Goal: Task Accomplishment & Management: Use online tool/utility

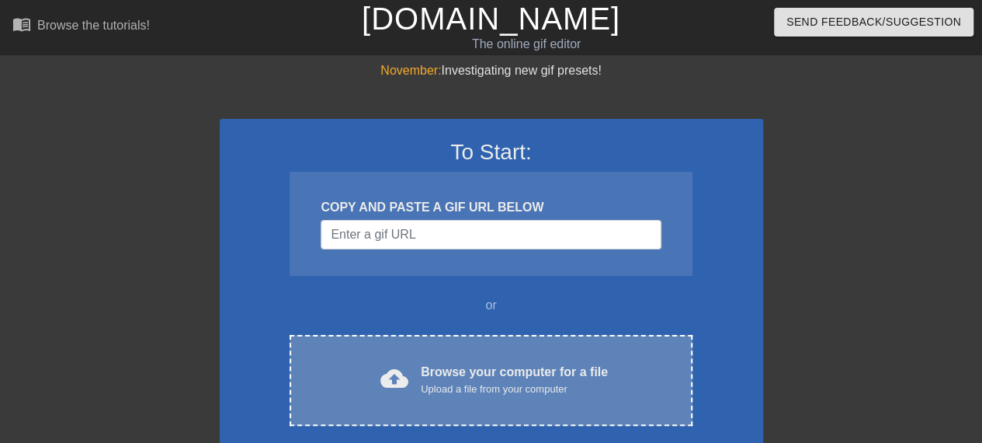
click at [488, 395] on div "Upload a file from your computer" at bounding box center [514, 389] width 187 height 16
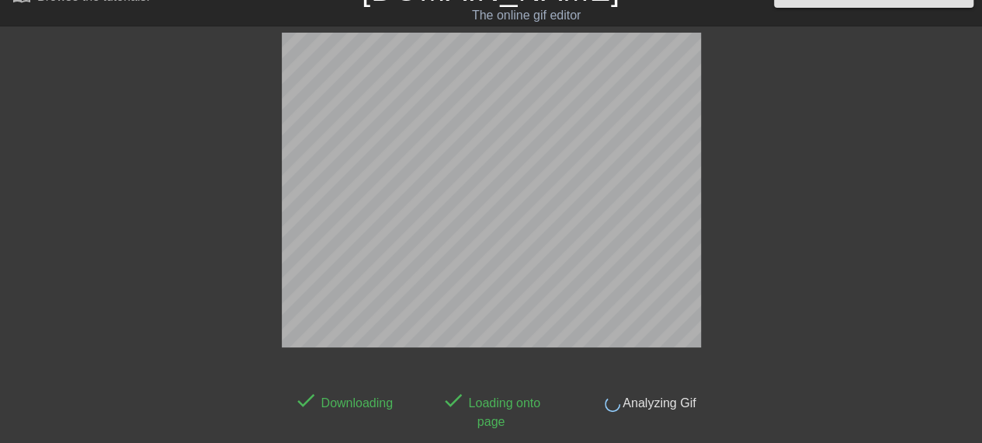
scroll to position [14, 0]
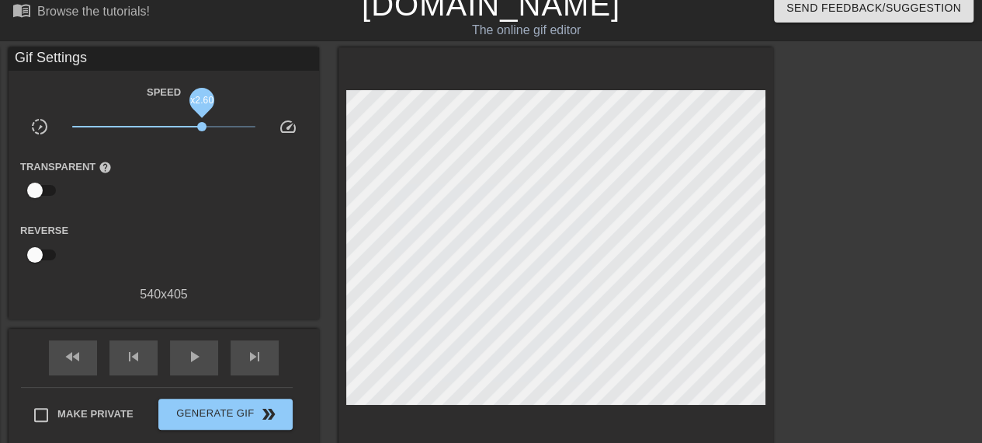
drag, startPoint x: 202, startPoint y: 128, endPoint x: 166, endPoint y: 208, distance: 87.6
click at [166, 208] on div "Speed slow_motion_video x2.60 speed Transparent help Reverse 540 x 405" at bounding box center [163, 192] width 287 height 221
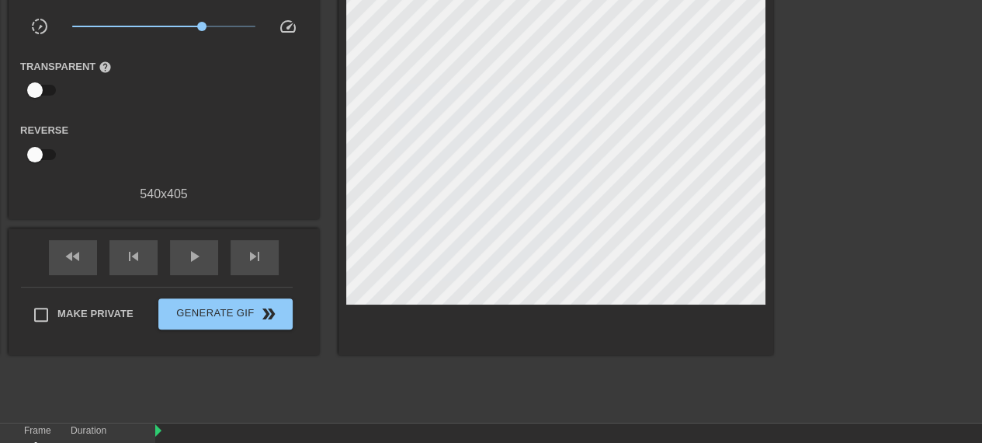
scroll to position [28, 0]
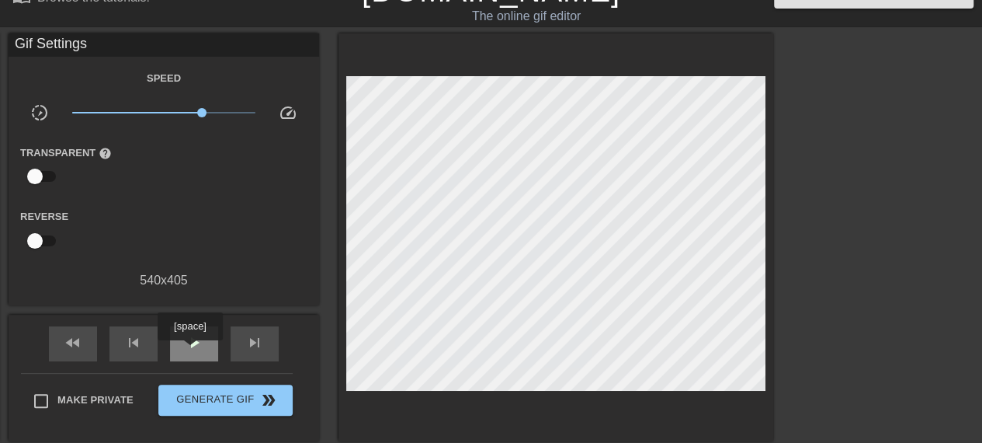
click at [189, 351] on span "play_arrow" at bounding box center [194, 342] width 19 height 19
click at [193, 116] on span "x2.07" at bounding box center [164, 112] width 184 height 19
click at [200, 113] on span "x2.45" at bounding box center [199, 112] width 9 height 9
click at [200, 110] on span "x2.51" at bounding box center [200, 112] width 9 height 9
click at [197, 109] on span "x2.32" at bounding box center [197, 112] width 9 height 9
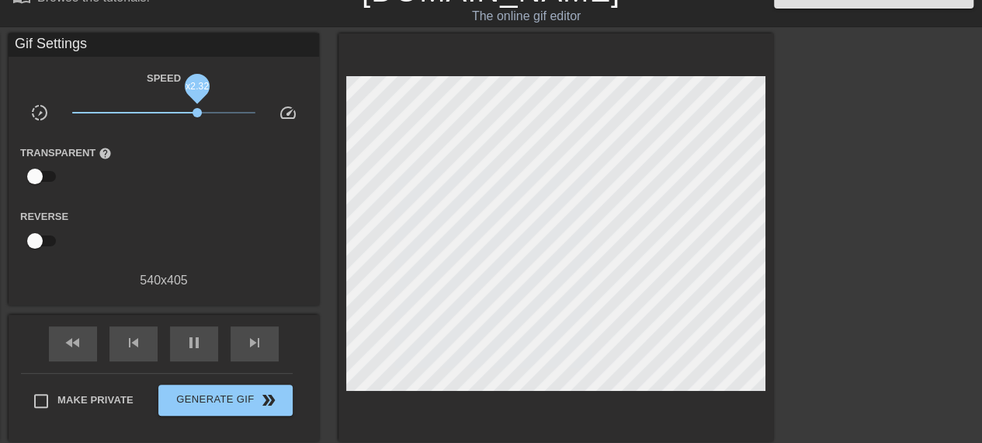
click at [197, 109] on span "x2.32" at bounding box center [197, 112] width 9 height 9
click at [199, 109] on span "x2.40" at bounding box center [198, 112] width 9 height 9
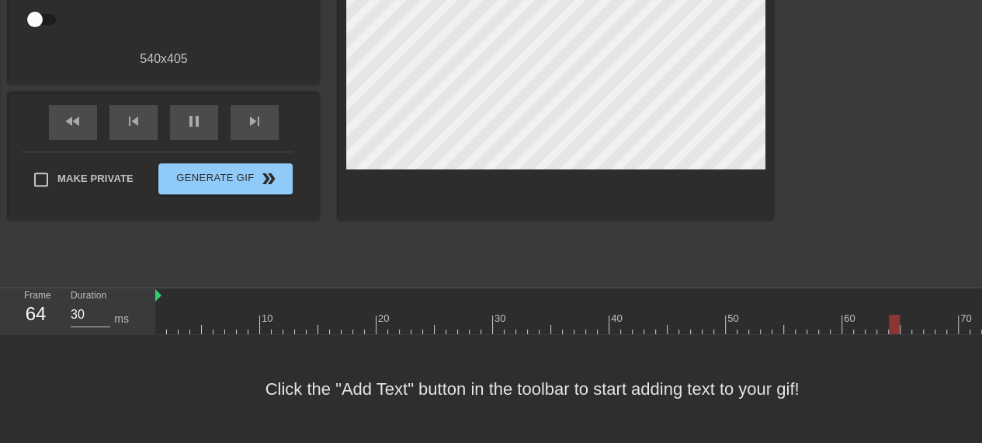
scroll to position [12, 0]
click at [362, 381] on div "Click the "Add Text" button in the toolbar to start adding text to your gif!" at bounding box center [491, 389] width 982 height 108
click at [194, 112] on span "pause" at bounding box center [194, 121] width 19 height 19
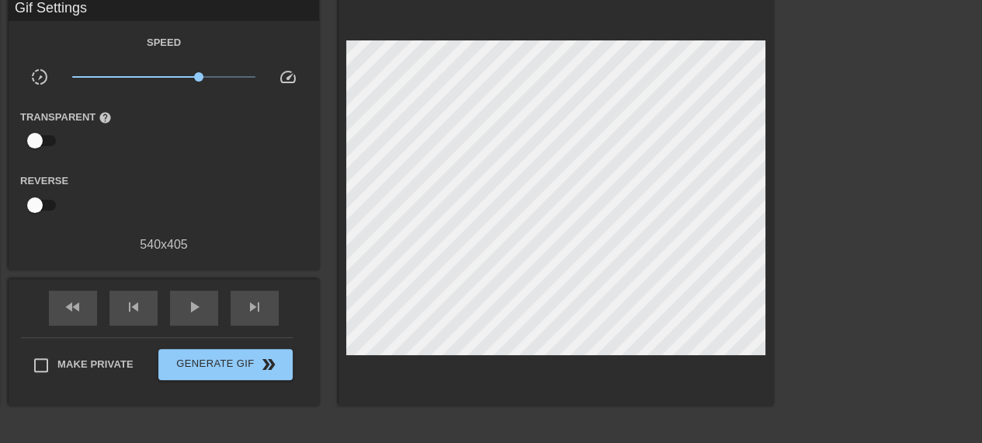
scroll to position [0, 0]
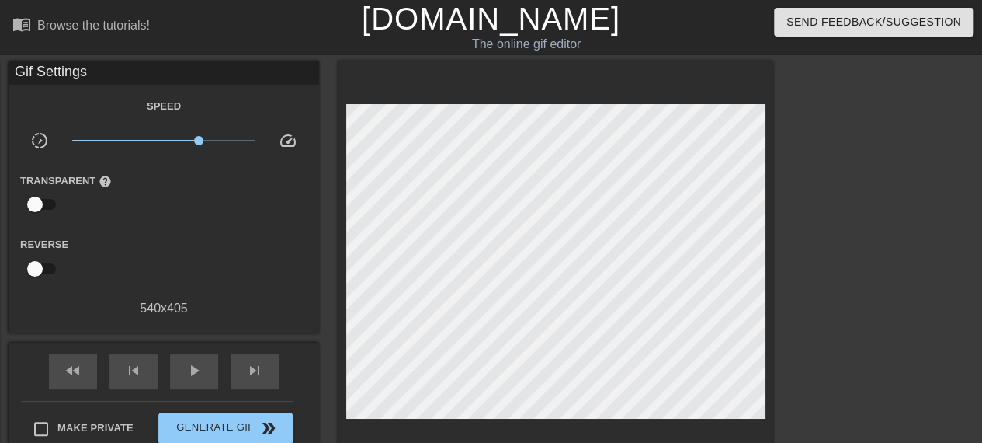
click at [789, 258] on div "title add_circle image add_circle crop photo_size_select_large help keyboard Gi…" at bounding box center [491, 294] width 982 height 466
click at [50, 73] on div "Gif Settings" at bounding box center [164, 72] width 311 height 23
click at [128, 21] on div "Browse the tutorials!" at bounding box center [93, 25] width 113 height 13
click at [197, 364] on span "play_arrow" at bounding box center [194, 370] width 19 height 19
click at [193, 141] on span "x2.11" at bounding box center [193, 140] width 9 height 9
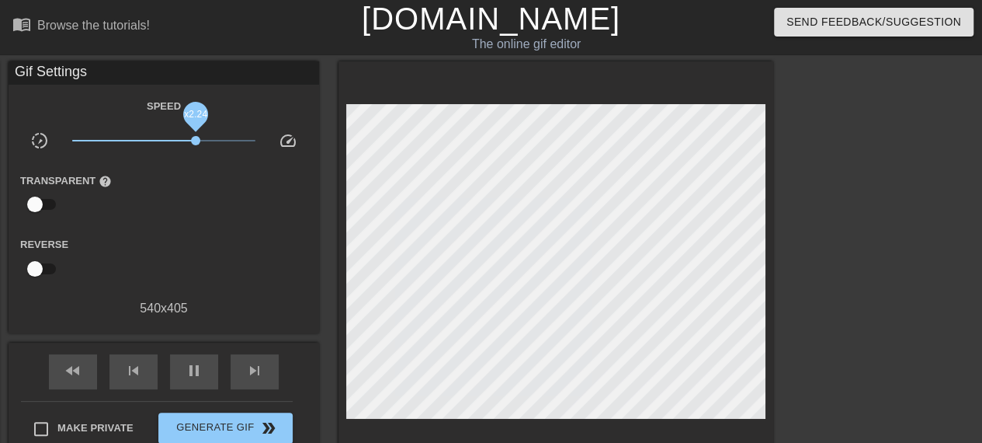
click at [196, 139] on span "x2.24" at bounding box center [195, 140] width 9 height 9
click at [197, 138] on span "x2.32" at bounding box center [197, 140] width 9 height 9
drag, startPoint x: 197, startPoint y: 138, endPoint x: 286, endPoint y: 133, distance: 88.7
click at [286, 133] on div "slow_motion_video x7.41 speed" at bounding box center [164, 143] width 311 height 24
drag, startPoint x: 251, startPoint y: 141, endPoint x: 225, endPoint y: 136, distance: 26.0
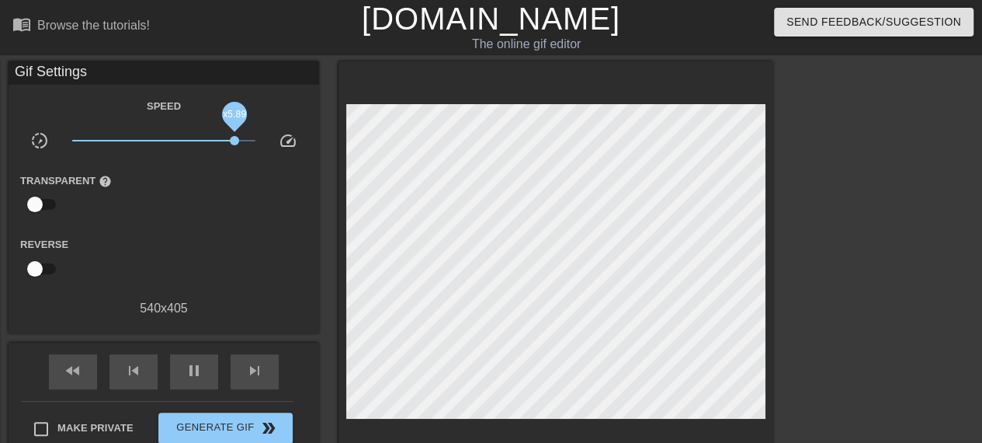
click at [230, 136] on span "x5.89" at bounding box center [234, 140] width 9 height 9
drag, startPoint x: 225, startPoint y: 136, endPoint x: 207, endPoint y: 136, distance: 17.9
click at [207, 136] on span "x2.99" at bounding box center [207, 140] width 9 height 9
click at [203, 136] on span "x2.69" at bounding box center [203, 140] width 9 height 9
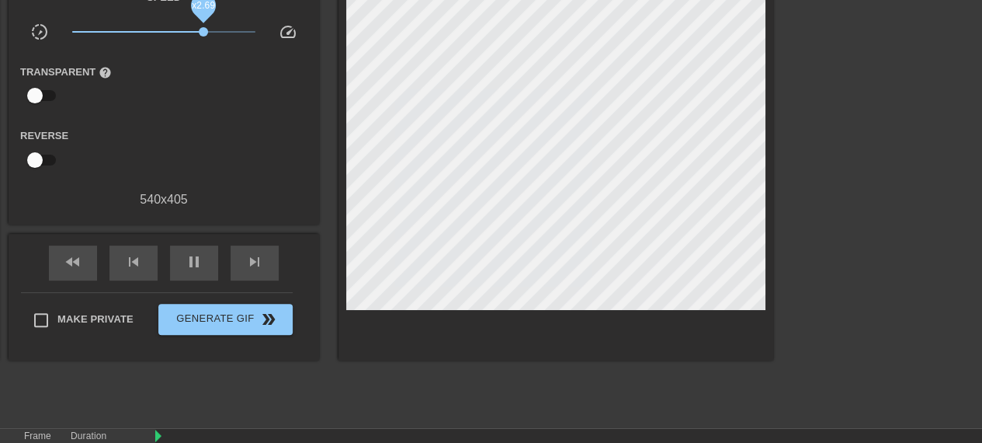
scroll to position [261, 0]
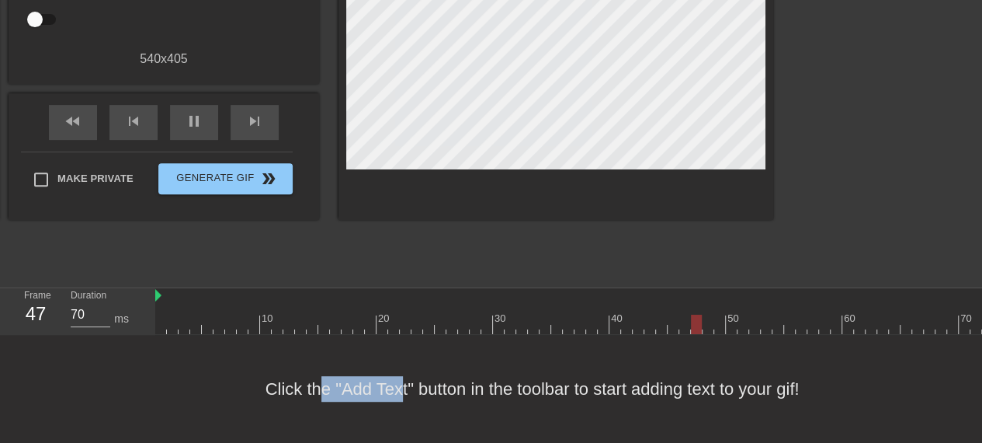
drag, startPoint x: 400, startPoint y: 381, endPoint x: 319, endPoint y: 400, distance: 82.9
click at [319, 400] on div "Click the "Add Text" button in the toolbar to start adding text to your gif!" at bounding box center [491, 389] width 982 height 108
click at [211, 375] on div "Click the "Add Text" button in the toolbar to start adding text to your gif!" at bounding box center [491, 389] width 982 height 108
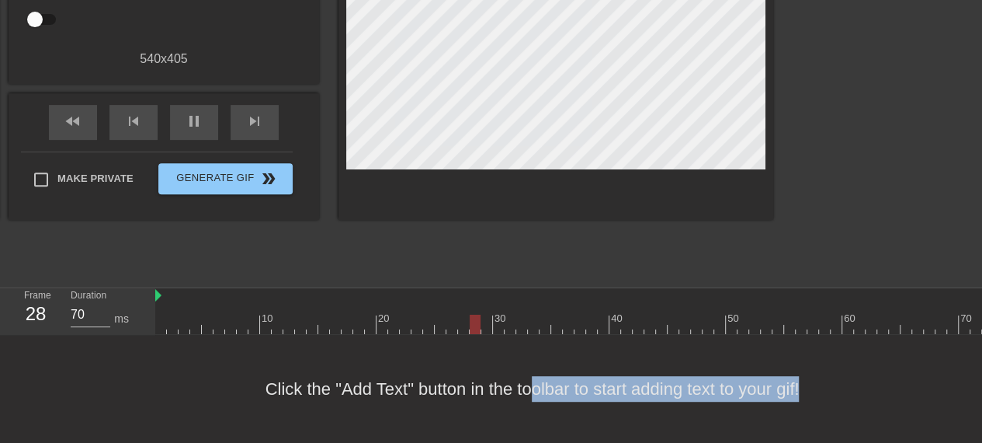
drag, startPoint x: 627, startPoint y: 421, endPoint x: 949, endPoint y: 468, distance: 325.6
click at [949, 442] on html "menu_book Browse the tutorials! Gifntext.com The online gif editor Send Feedbac…" at bounding box center [491, 97] width 982 height 692
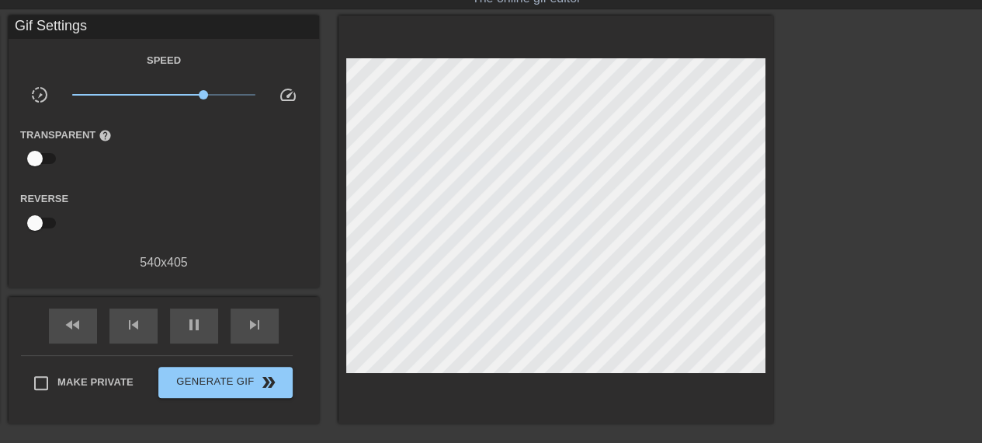
scroll to position [0, 0]
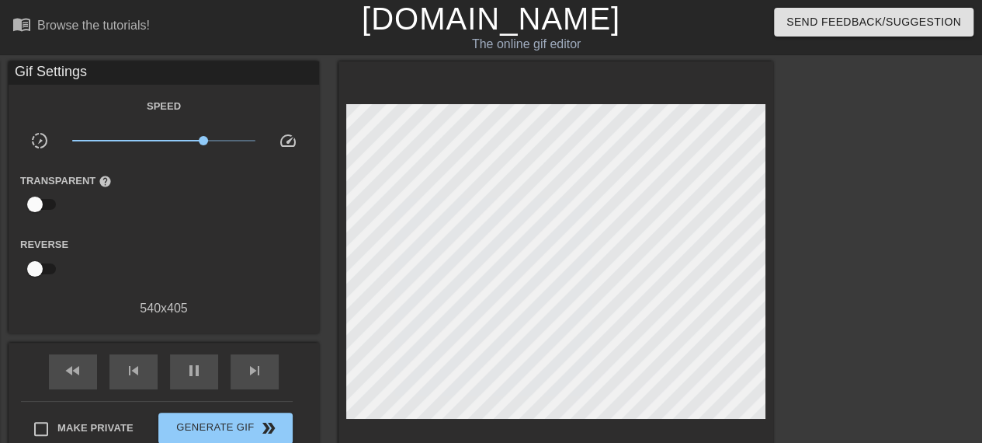
click at [60, 89] on div "Gif Settings Speed slow_motion_video x2.69 speed Transparent help Reverse 540 x…" at bounding box center [164, 189] width 311 height 256
drag, startPoint x: 165, startPoint y: 330, endPoint x: 158, endPoint y: 321, distance: 11.6
click at [165, 328] on div "Gif Settings Speed slow_motion_video x2.69 speed Transparent help Reverse 540 x…" at bounding box center [164, 197] width 311 height 272
click at [119, 259] on div at bounding box center [112, 259] width 103 height 49
type input "70"
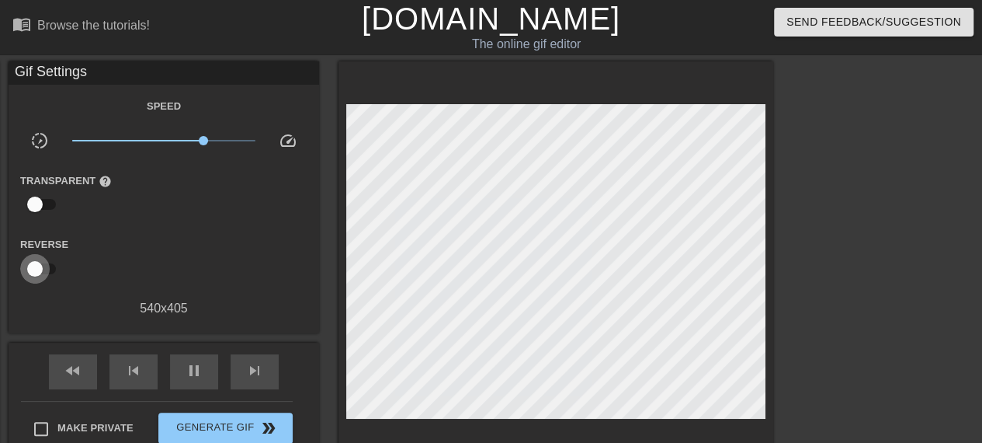
click at [30, 266] on input "checkbox" at bounding box center [35, 269] width 89 height 30
checkbox input "true"
type input "70"
click at [36, 266] on input "checkbox" at bounding box center [49, 269] width 89 height 30
checkbox input "false"
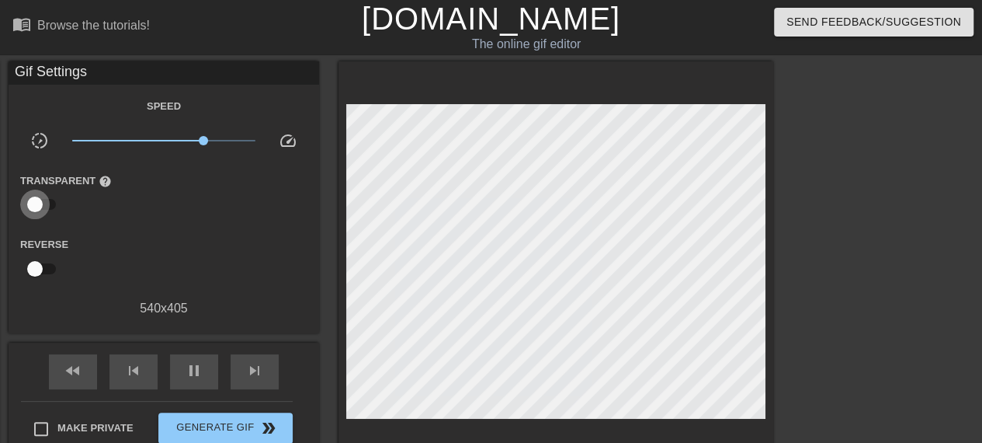
type input "70"
click at [30, 200] on input "checkbox" at bounding box center [35, 204] width 89 height 30
checkbox input "true"
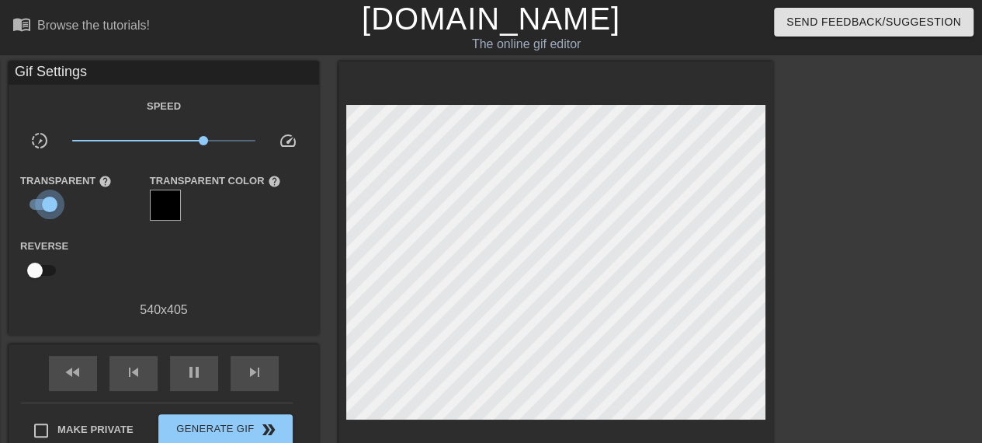
type input "70"
click at [36, 201] on input "checkbox" at bounding box center [49, 204] width 89 height 30
checkbox input "false"
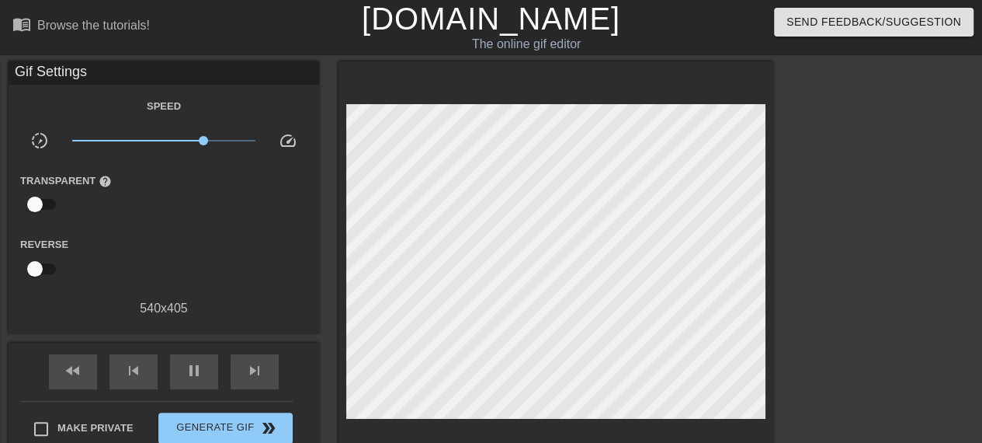
click at [39, 136] on span "slow_motion_video" at bounding box center [39, 140] width 19 height 19
click at [54, 60] on div "menu_book Browse the tutorials! Gifntext.com The online gif editor Send Feedbac…" at bounding box center [491, 346] width 982 height 692
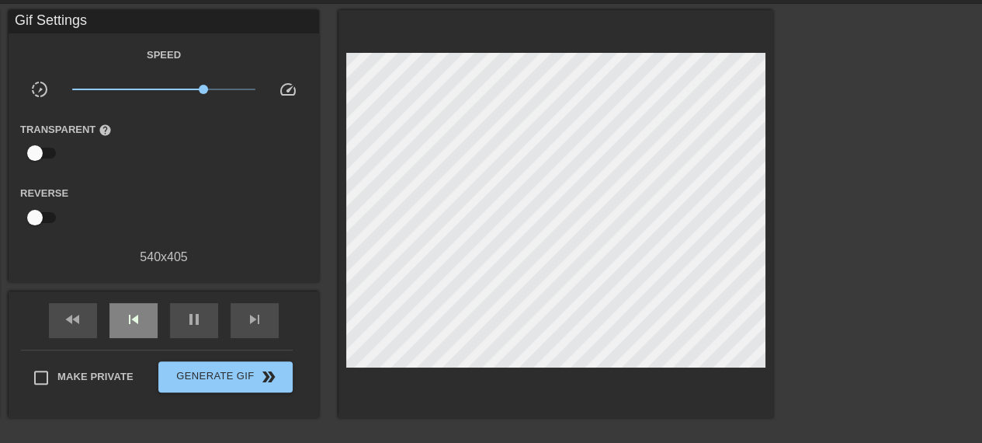
scroll to position [155, 0]
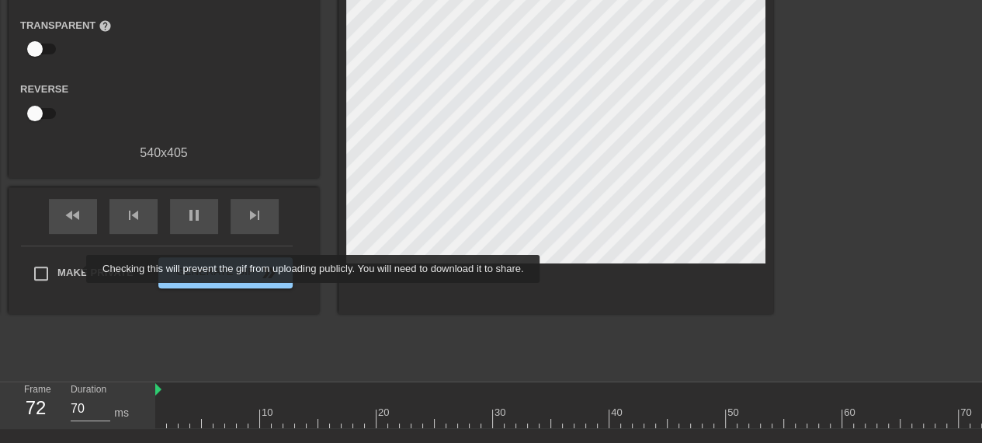
type input "30"
click at [76, 269] on span "Make Private" at bounding box center [95, 273] width 76 height 16
click at [57, 269] on input "Make Private" at bounding box center [41, 273] width 33 height 33
checkbox input "true"
type input "30"
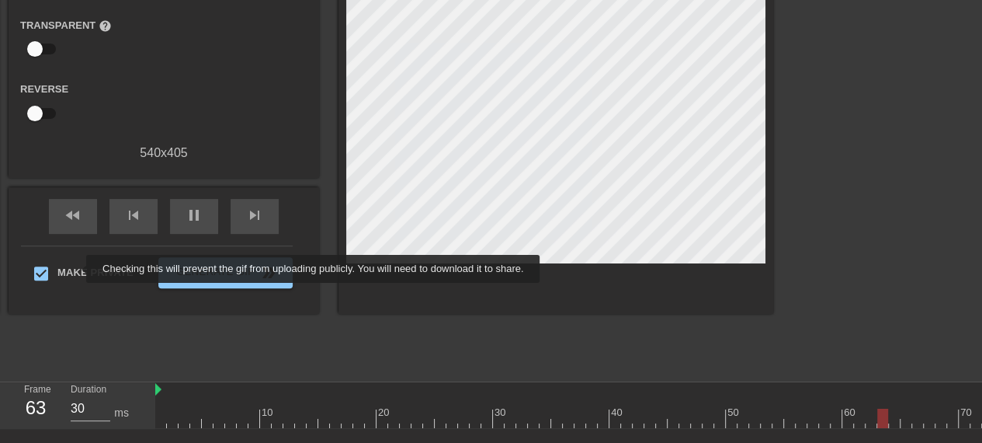
click at [76, 269] on span "Make Private" at bounding box center [95, 273] width 76 height 16
click at [57, 269] on input "Make Private" at bounding box center [41, 273] width 33 height 33
checkbox input "false"
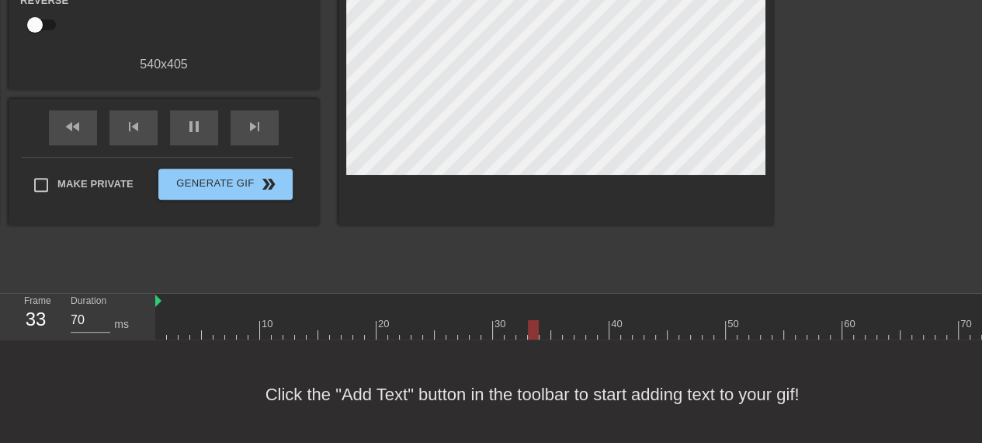
scroll to position [0, 0]
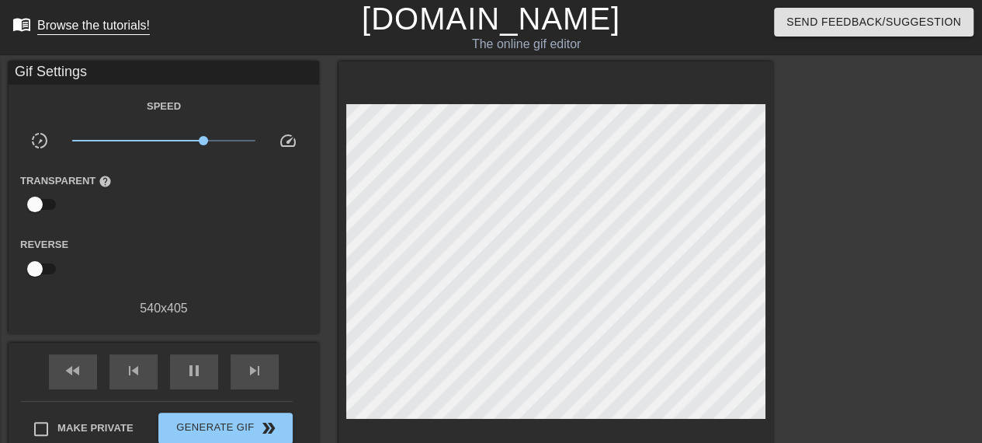
click at [54, 19] on div "Browse the tutorials!" at bounding box center [93, 25] width 113 height 13
type input "70"
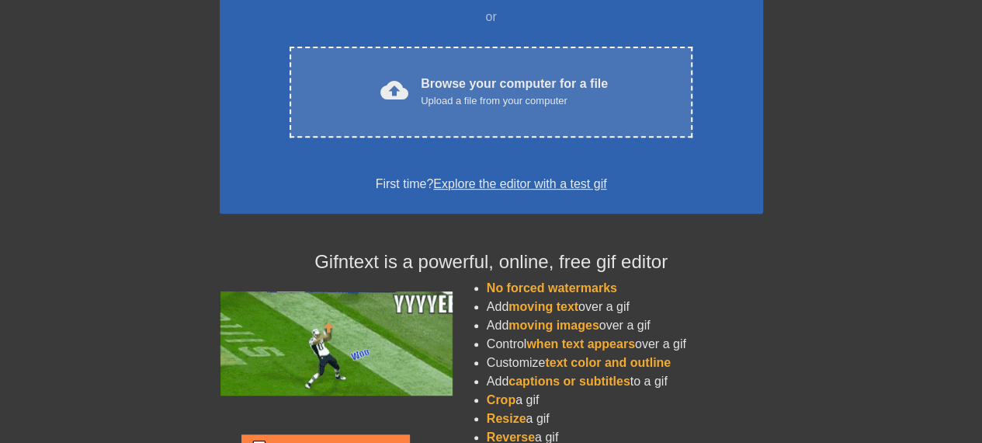
scroll to position [311, 0]
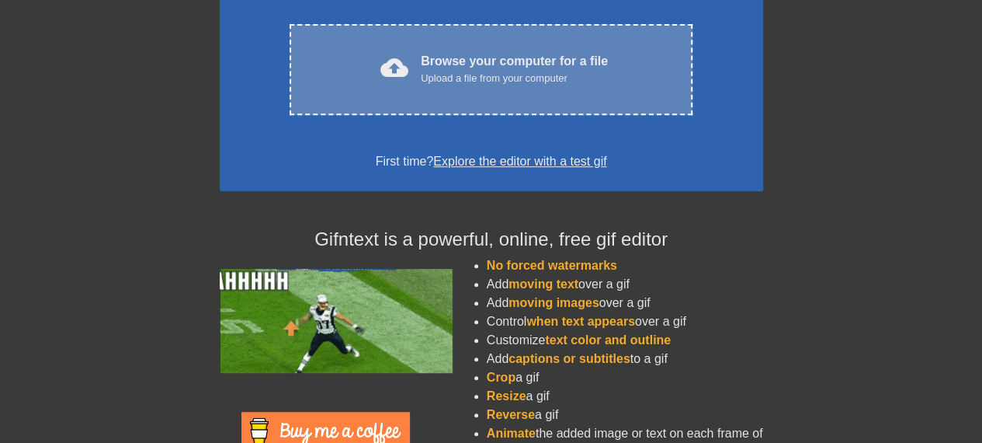
click at [408, 106] on div "cloud_upload Browse your computer for a file Upload a file from your computer C…" at bounding box center [491, 69] width 402 height 91
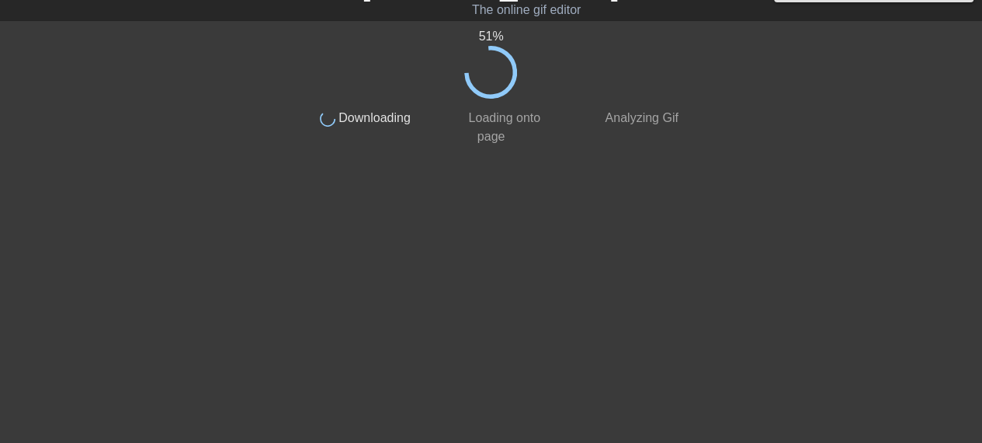
scroll to position [0, 0]
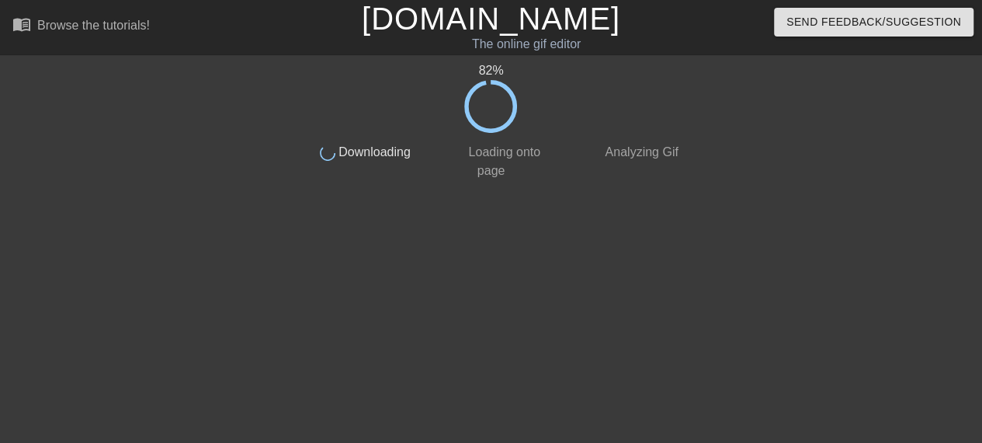
drag, startPoint x: 971, startPoint y: 0, endPoint x: 475, endPoint y: 304, distance: 581.1
click at [475, 304] on div "82 % done Downloading done Loading onto page done Analyzing Gif" at bounding box center [492, 294] width 390 height 466
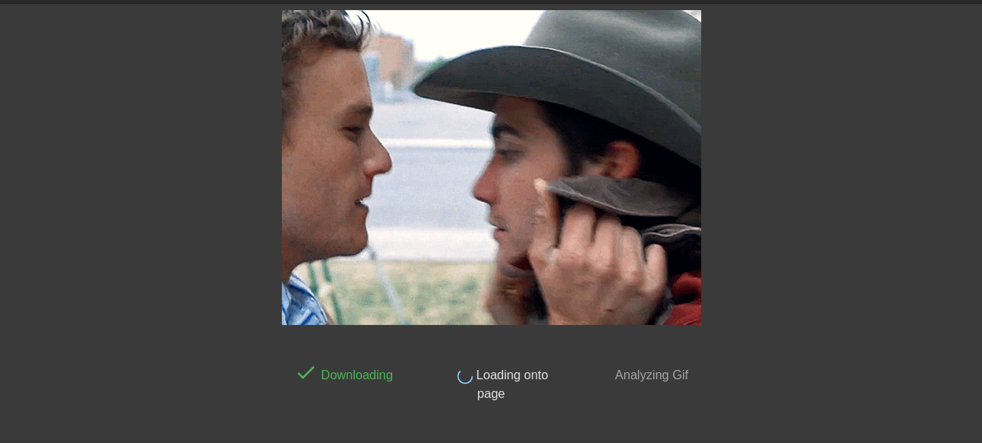
scroll to position [92, 0]
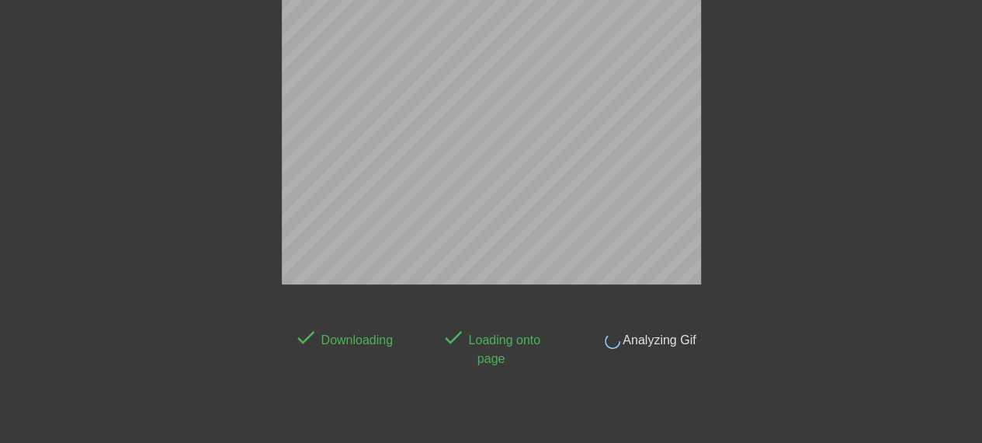
click at [637, 333] on span "Analyzing Gif" at bounding box center [658, 339] width 76 height 13
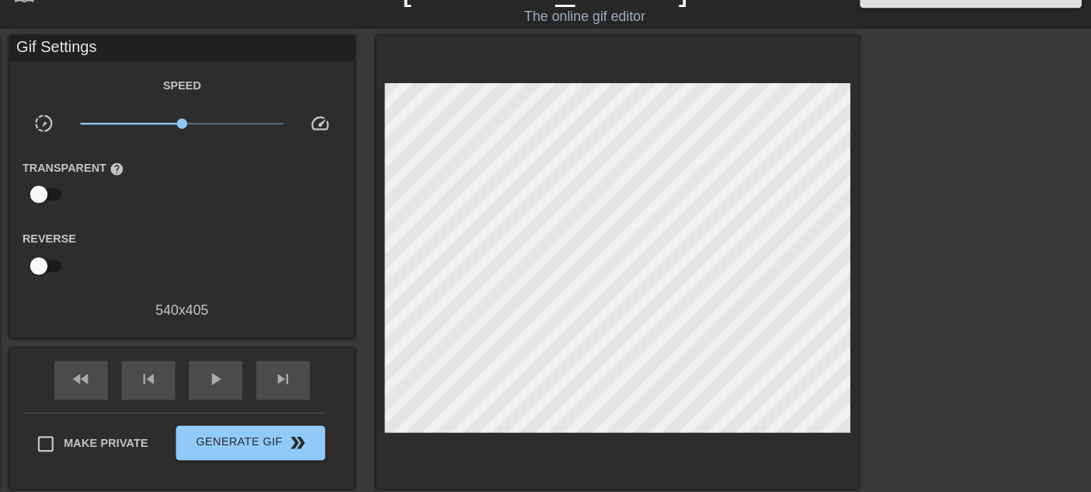
scroll to position [0, 0]
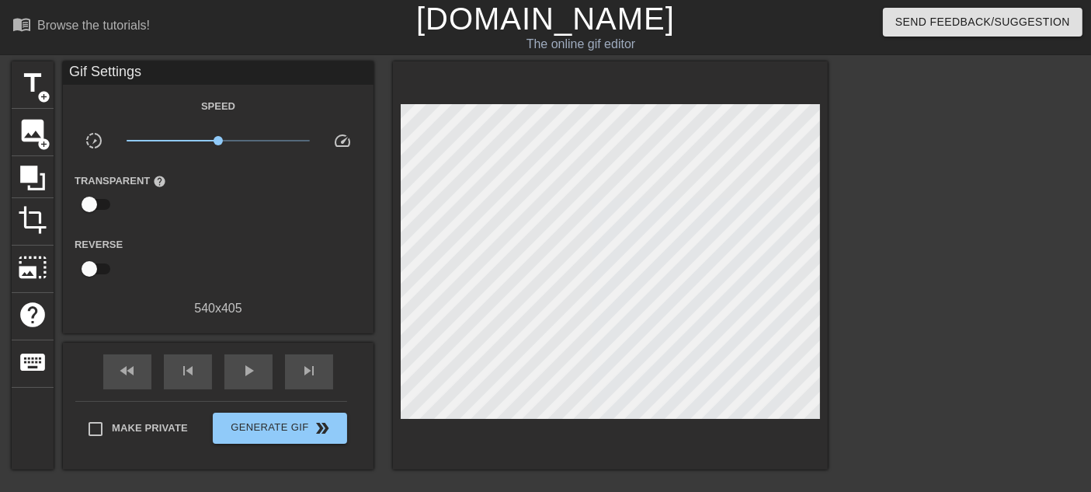
drag, startPoint x: 938, startPoint y: 1, endPoint x: 213, endPoint y: 151, distance: 740.7
click at [208, 160] on div "Speed slow_motion_video x1.00 speed Transparent help Reverse 540 x 405" at bounding box center [218, 206] width 287 height 221
click at [222, 127] on span "x1.00" at bounding box center [217, 113] width 35 height 35
drag, startPoint x: 224, startPoint y: 132, endPoint x: 262, endPoint y: 135, distance: 38.2
click at [262, 135] on span "x2.95" at bounding box center [219, 140] width 184 height 19
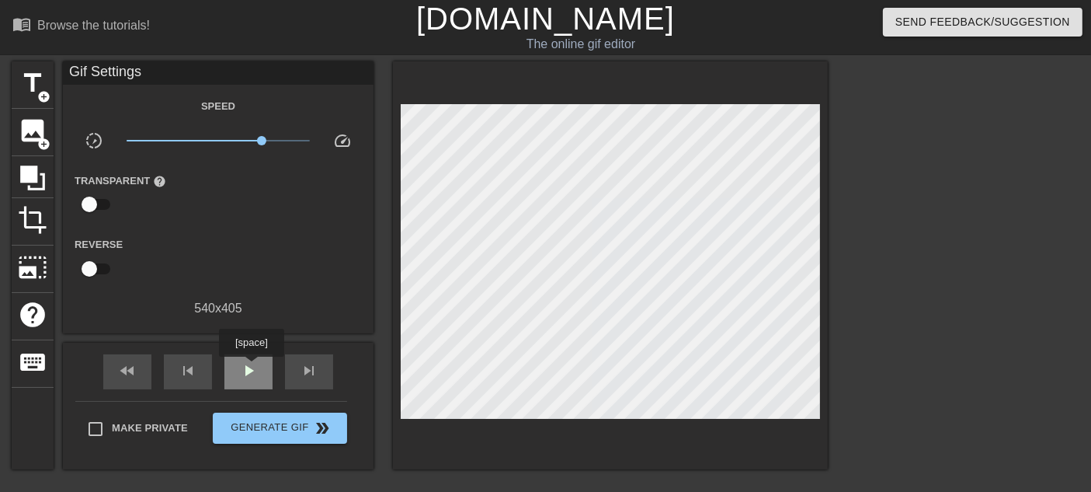
click at [251, 368] on span "play_arrow" at bounding box center [248, 370] width 19 height 19
click at [23, 95] on span "title" at bounding box center [33, 83] width 30 height 30
click at [23, 87] on span "title" at bounding box center [33, 83] width 30 height 30
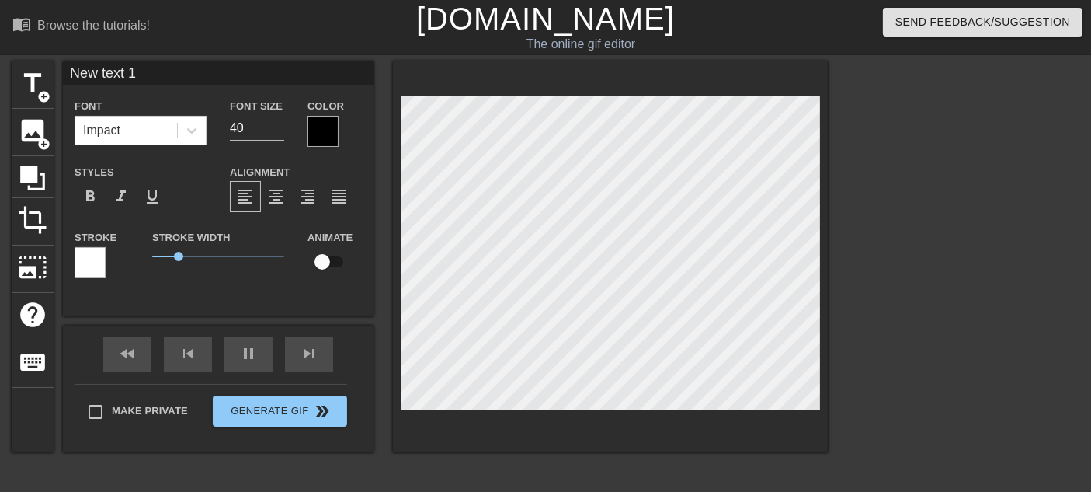
scroll to position [2, 2]
click at [245, 353] on div "pause" at bounding box center [248, 354] width 48 height 35
type input "30"
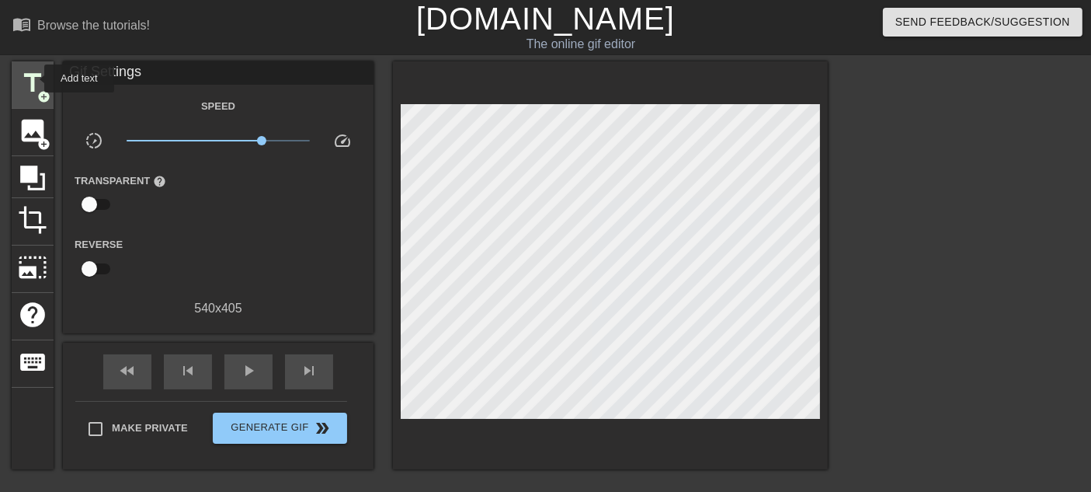
click at [34, 78] on span "title" at bounding box center [33, 83] width 30 height 30
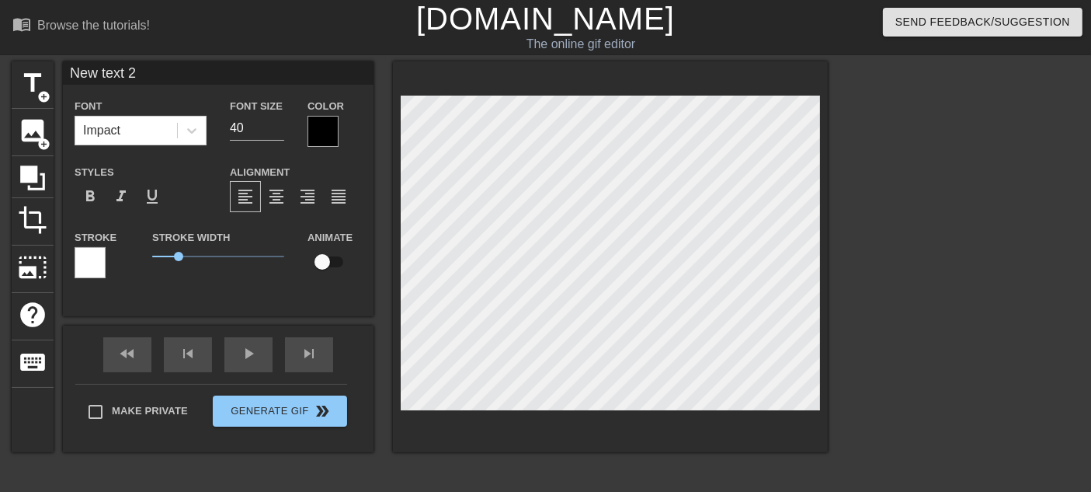
scroll to position [2, 4]
type input "t 2"
type textarea "t 2"
type input "t"
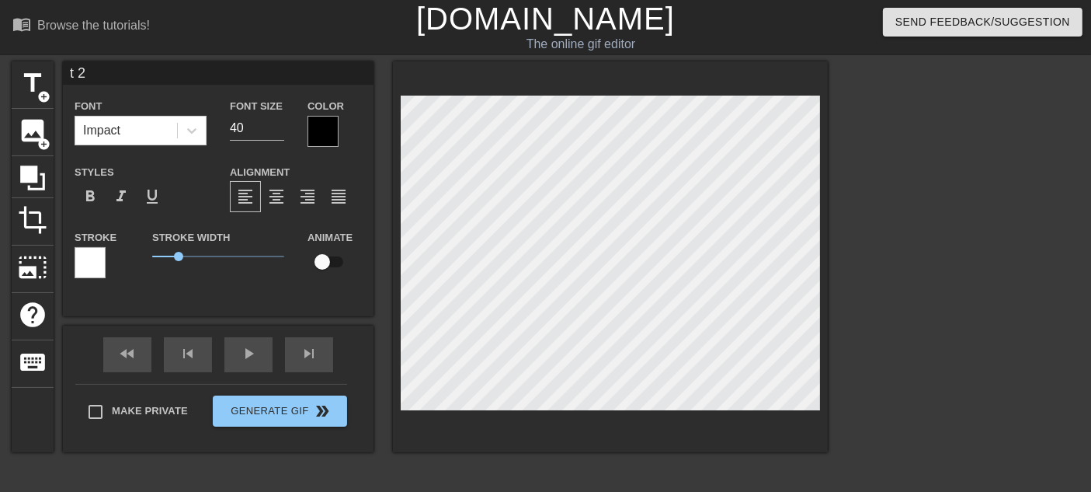
type textarea "t"
type input "t"
type textarea "t"
type input "h"
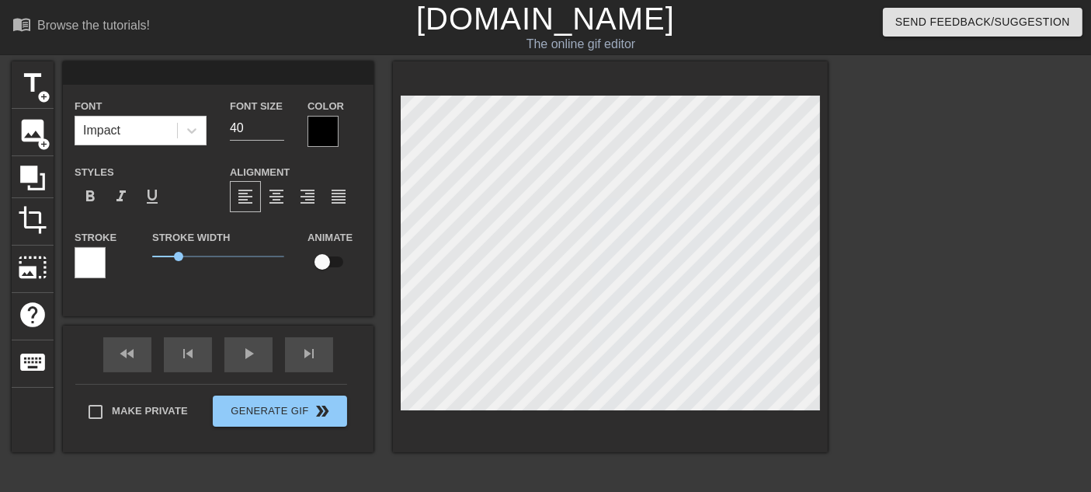
type textarea "h"
type input "ho"
type textarea "ho"
type input "h"
type textarea "h"
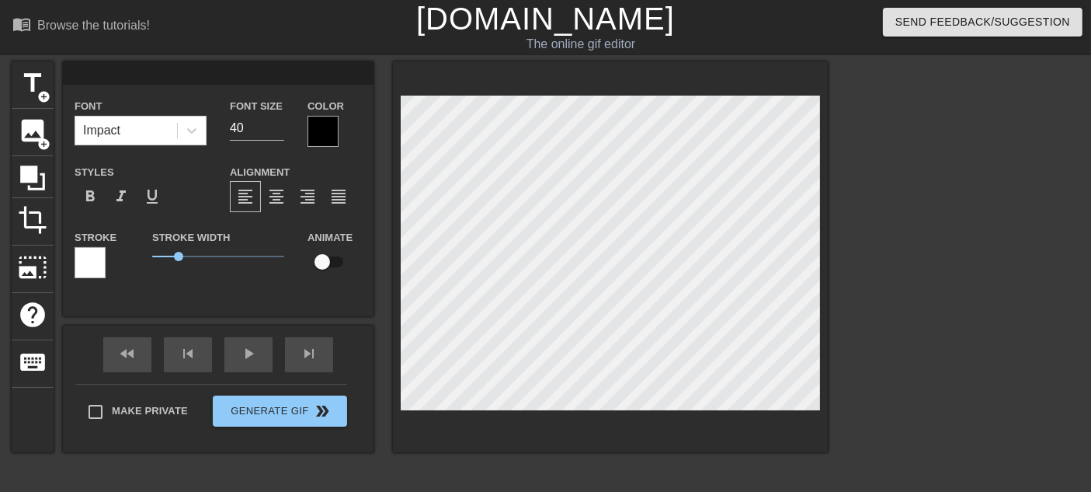
scroll to position [2, 1]
type input "H"
type textarea "H"
type input "HO"
type textarea "HO"
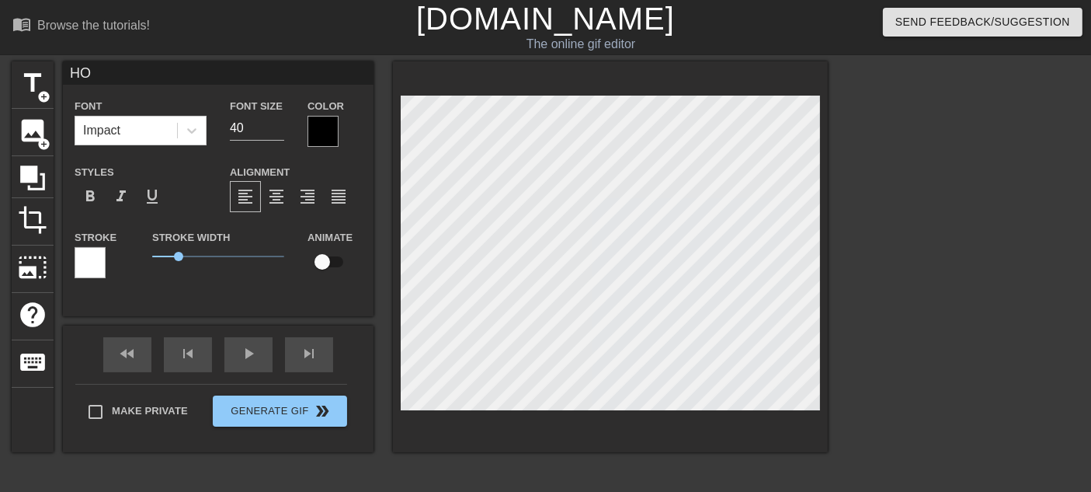
type input "HOP"
type textarea "HOP"
type input "HOP"
type textarea "HOP"
type input "HOP O"
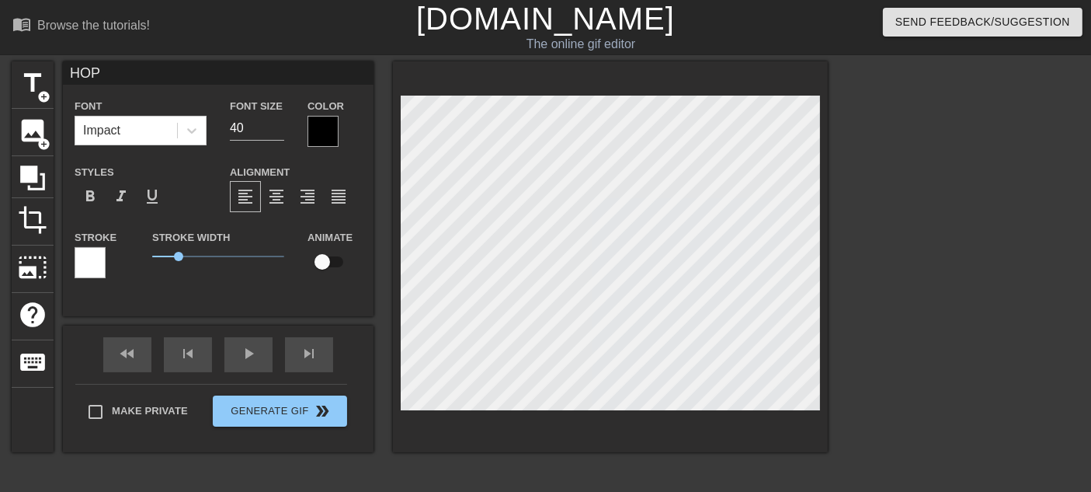
type textarea "HOP O"
type input "HOP ON"
type textarea "HOP ON"
type input "HOP ON"
type textarea "HOP ON"
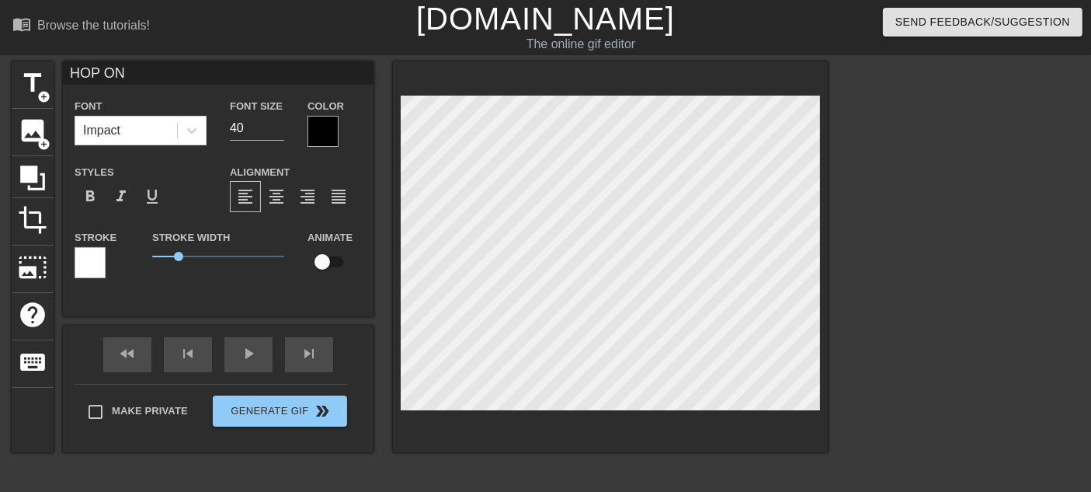
type input "HOP ON V"
type textarea "HOP ON V"
type input "HOP ON VC"
type textarea "HOP ON VC"
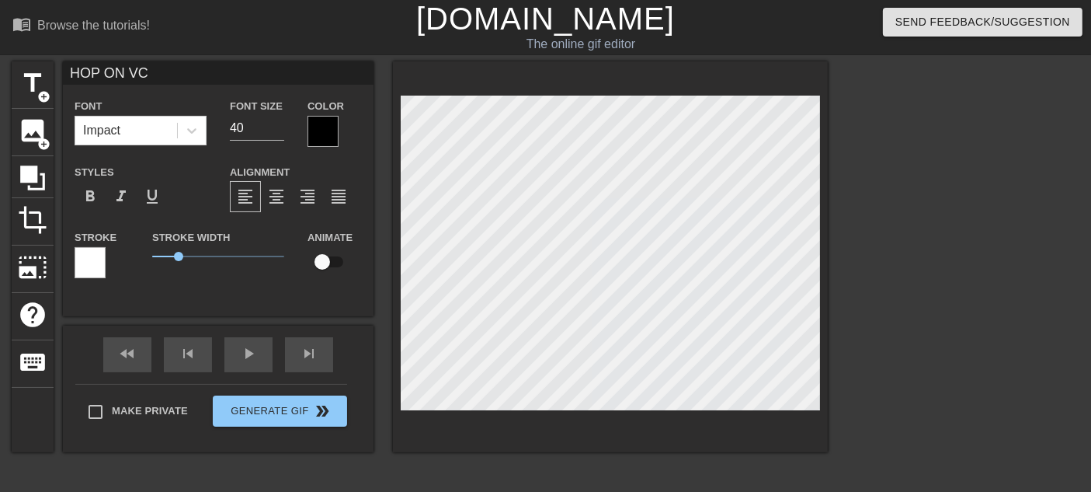
click at [320, 126] on div at bounding box center [323, 131] width 31 height 31
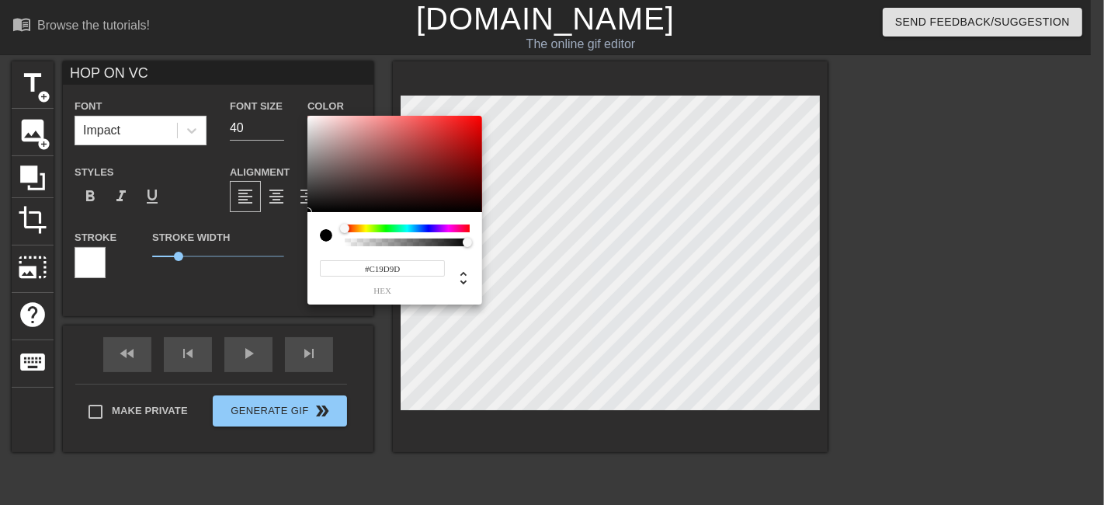
type input "#FFFFFF"
drag, startPoint x: 297, startPoint y: 109, endPoint x: 248, endPoint y: 71, distance: 62.0
click at [248, 71] on div "#FFFFFF hex" at bounding box center [552, 252] width 1104 height 505
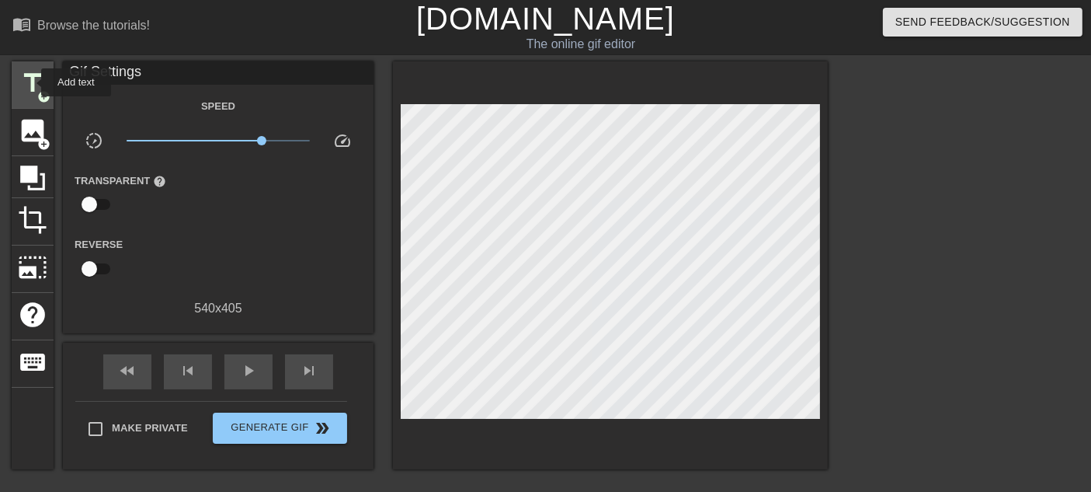
click at [31, 82] on span "title" at bounding box center [33, 83] width 30 height 30
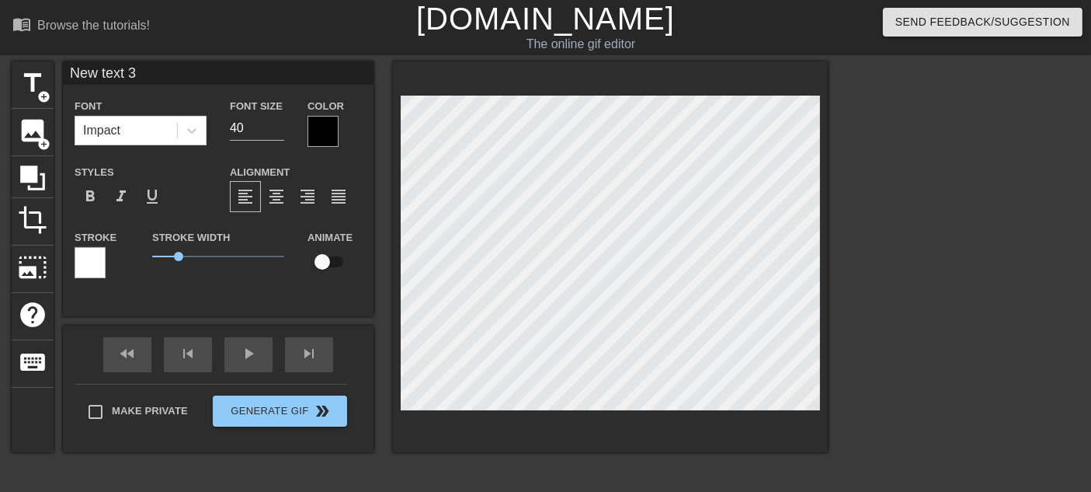
type input "Newtext 3"
type textarea "Newtext 3"
type input "Newtet 3"
type textarea "Newtet 3"
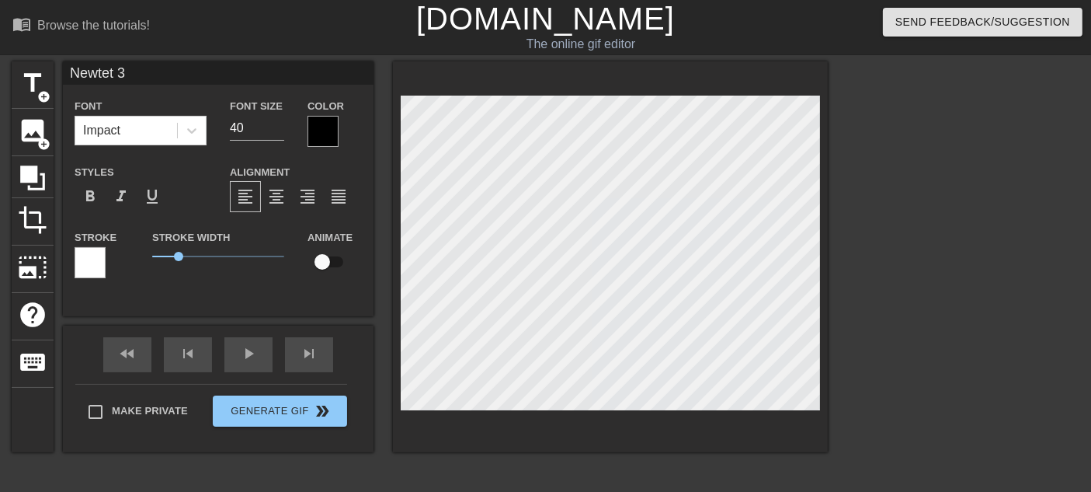
type input "Newte 3"
type textarea "Newte 3"
type input "Newte3"
type textarea "Newte3"
type input "Newte"
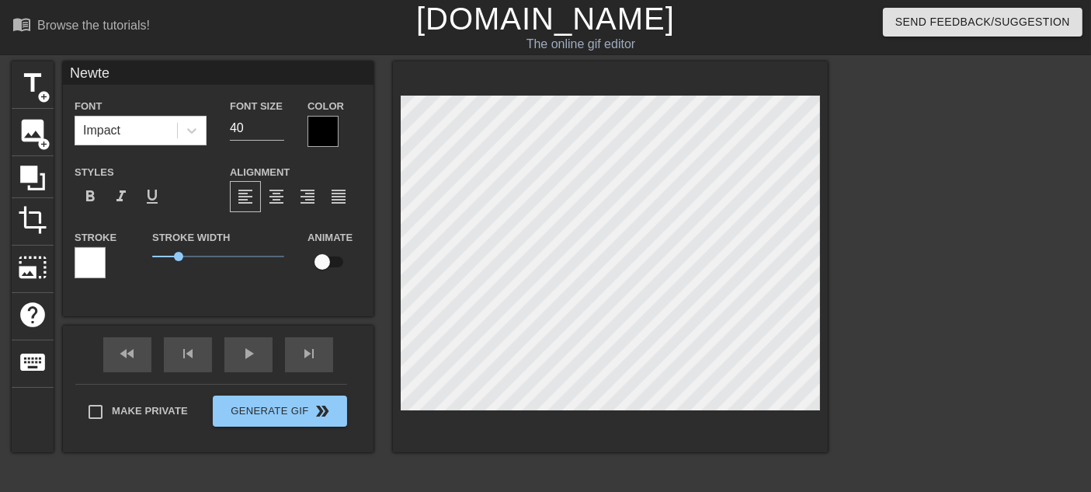
type textarea "Newte"
type input "te"
type textarea "te"
type input "HOP ON VC"
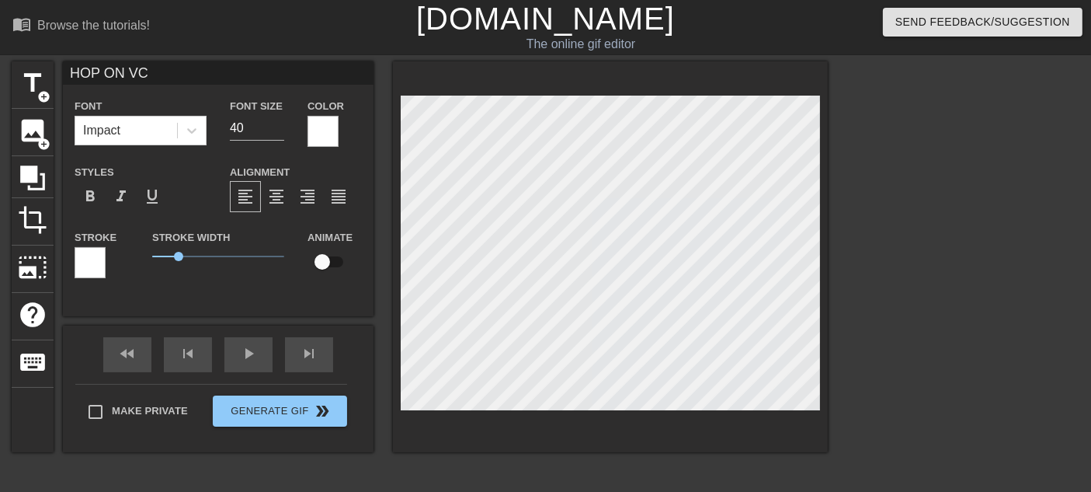
scroll to position [2, 3]
click at [322, 123] on div at bounding box center [323, 131] width 31 height 31
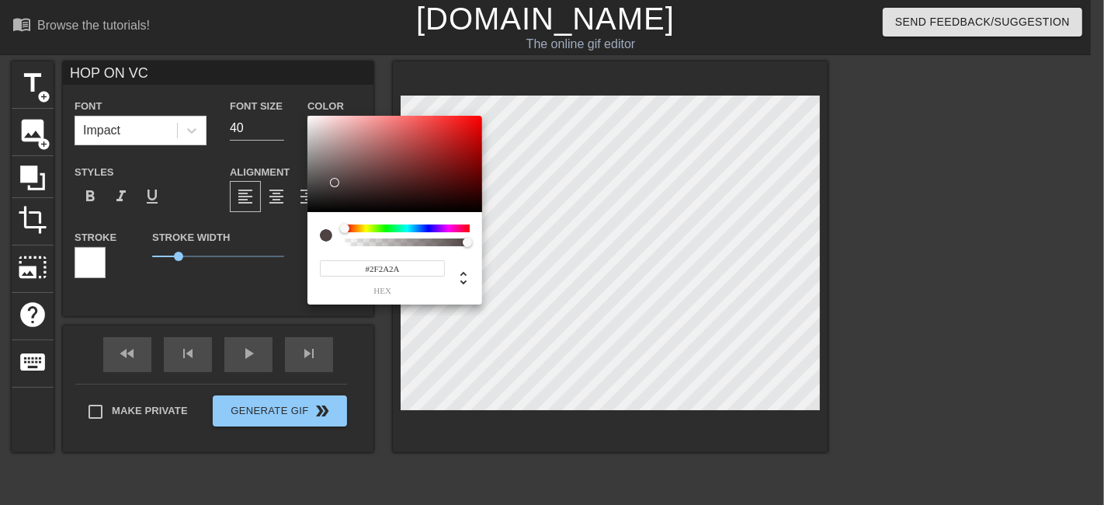
type input "#000000"
drag, startPoint x: 334, startPoint y: 184, endPoint x: 207, endPoint y: 296, distance: 168.9
click at [207, 296] on div "#000000 hex" at bounding box center [552, 252] width 1104 height 505
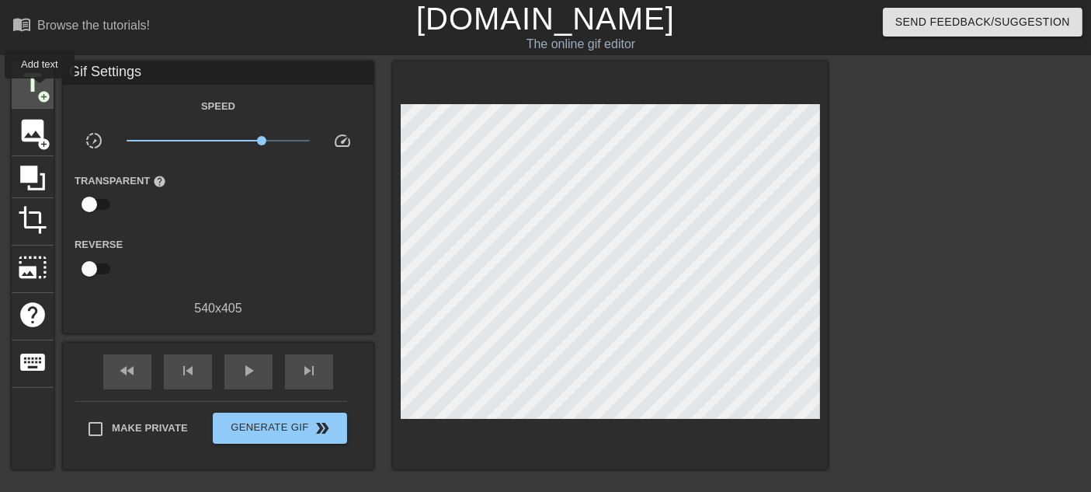
click at [40, 90] on span "add_circle" at bounding box center [43, 96] width 13 height 13
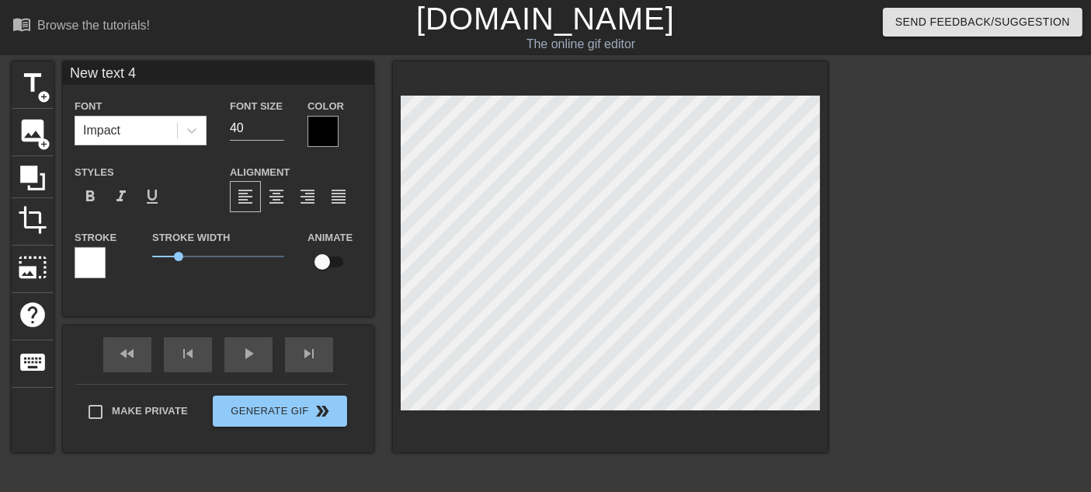
type input "New txt 4"
type textarea "New txt 4"
type input "New xt 4"
type textarea "New xt 4"
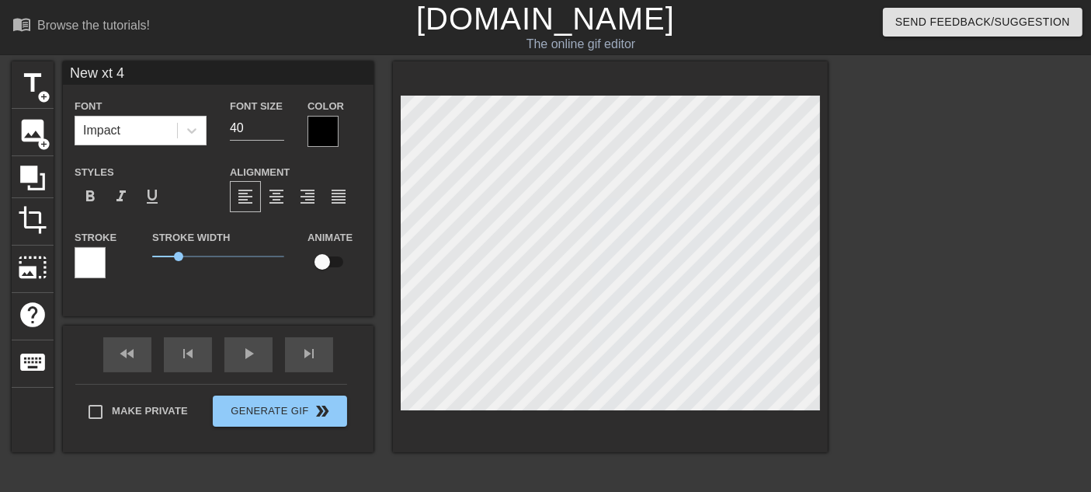
type input "Newxt 4"
type textarea "Newxt 4"
type input "Next 4"
type textarea "Next 4"
type input "Nxt 4"
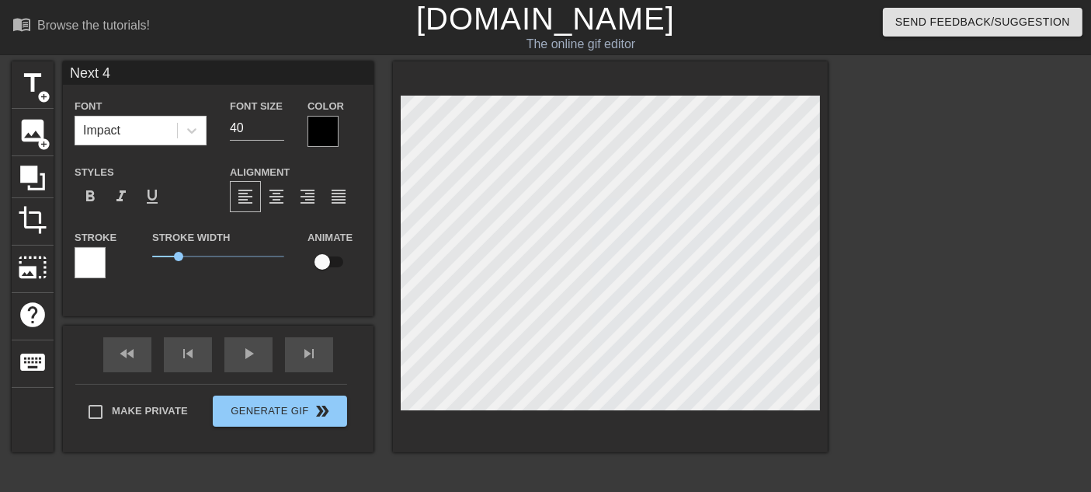
type textarea "Nxt 4"
type input "xt 4"
type textarea "xt 4"
type input "xt"
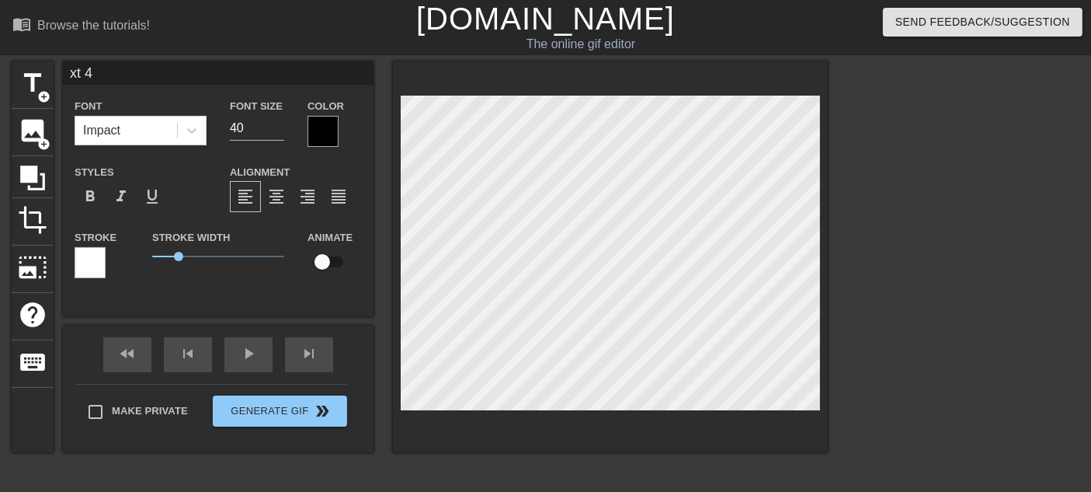
type textarea "xt"
type input "xt"
type textarea "xt"
type input "x"
type textarea "x"
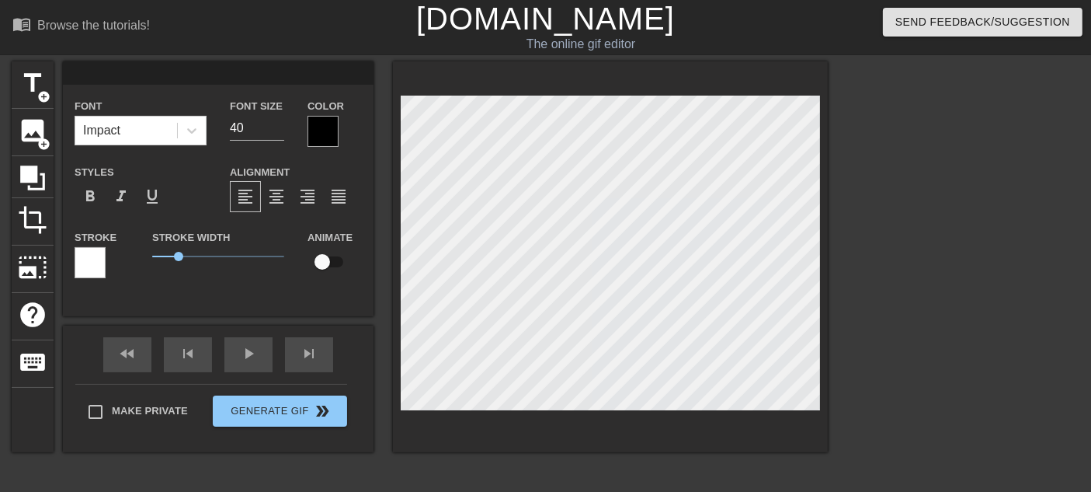
type input "HOP ON VC"
click at [91, 265] on div at bounding box center [90, 262] width 31 height 31
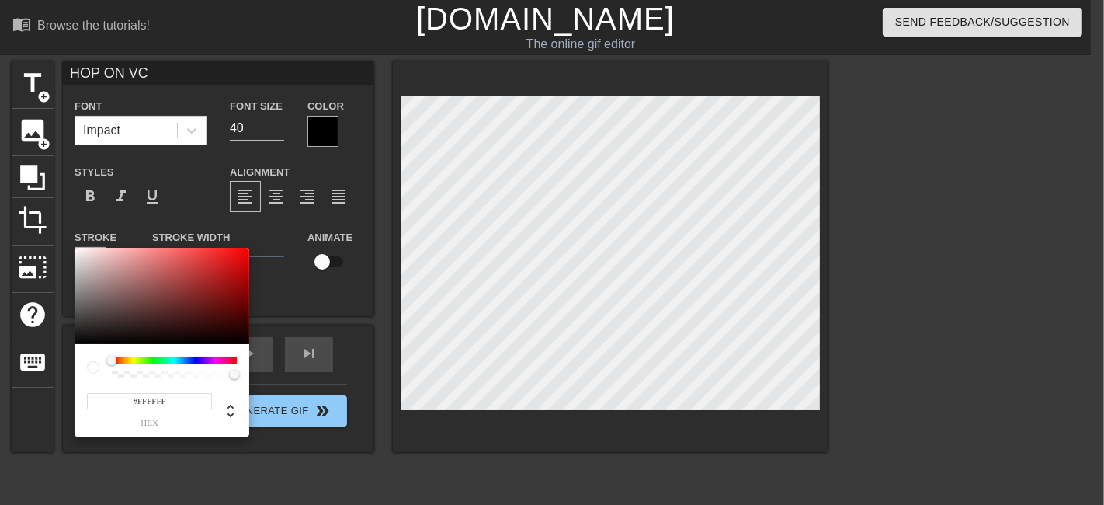
drag, startPoint x: 150, startPoint y: 293, endPoint x: 0, endPoint y: 133, distance: 219.2
click at [0, 133] on div "#FFFFFF hex" at bounding box center [552, 252] width 1104 height 505
type input "#FF0000"
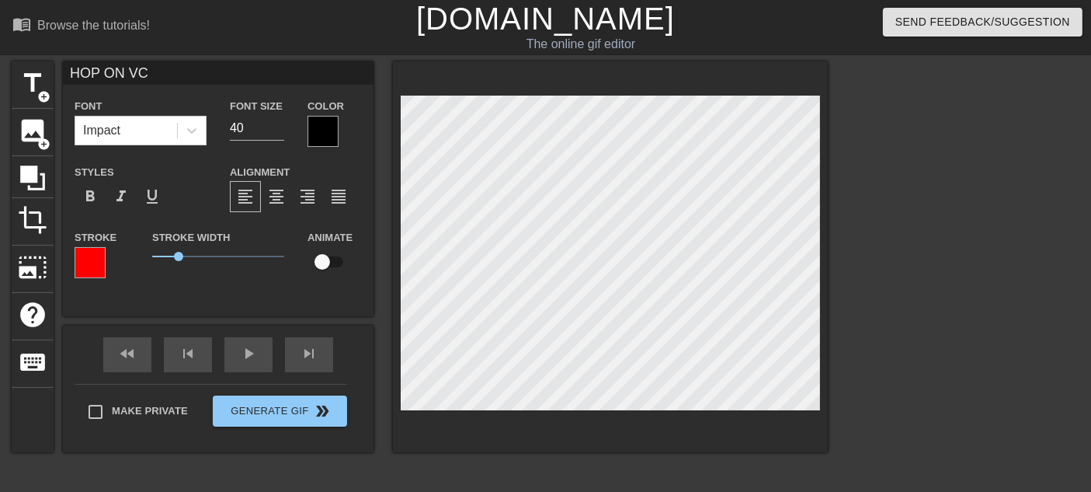
scroll to position [2, 2]
click at [328, 136] on div at bounding box center [323, 131] width 31 height 31
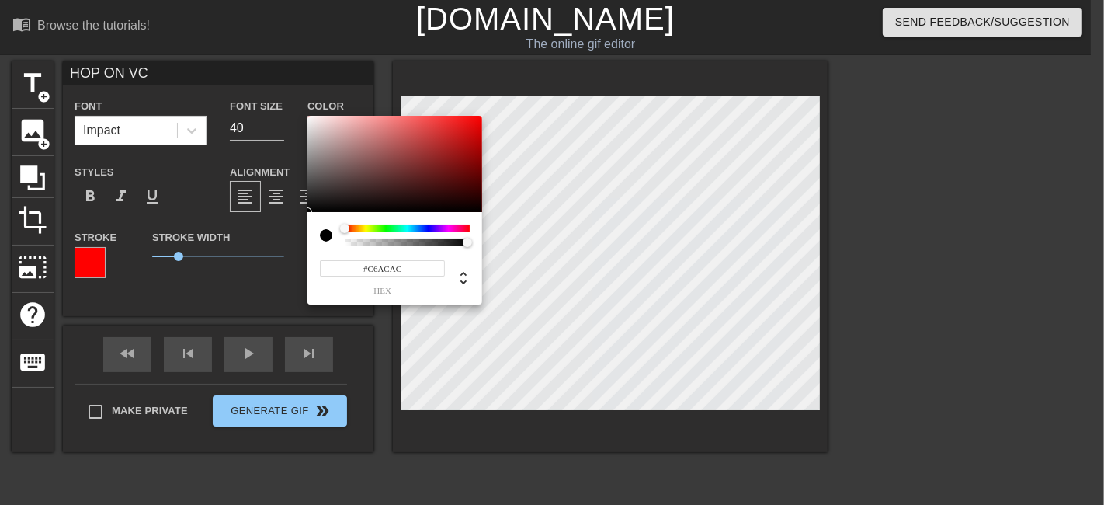
type input "#FFFFFF"
drag, startPoint x: 345, startPoint y: 157, endPoint x: 259, endPoint y: 71, distance: 121.9
click at [259, 71] on div "#FFFFFF hex" at bounding box center [552, 252] width 1104 height 505
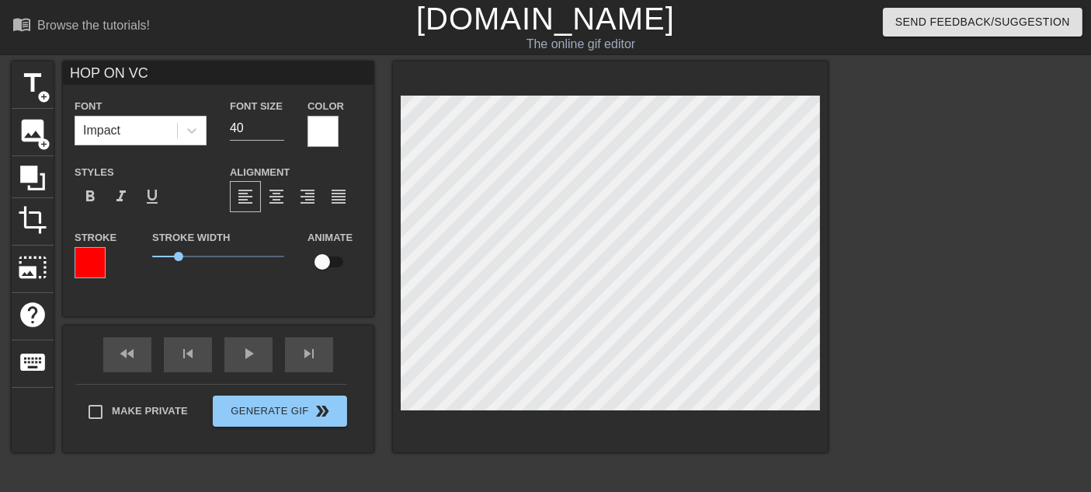
click at [94, 263] on div at bounding box center [90, 262] width 31 height 31
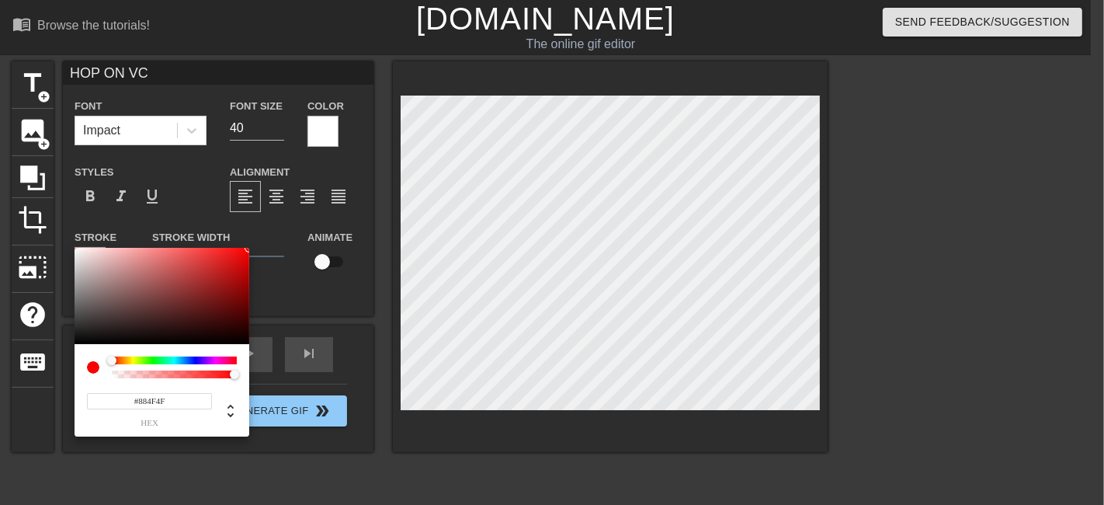
type input "#000000"
drag, startPoint x: 159, startPoint y: 287, endPoint x: 6, endPoint y: 379, distance: 178.3
click at [6, 379] on div "#000000 hex" at bounding box center [552, 252] width 1104 height 505
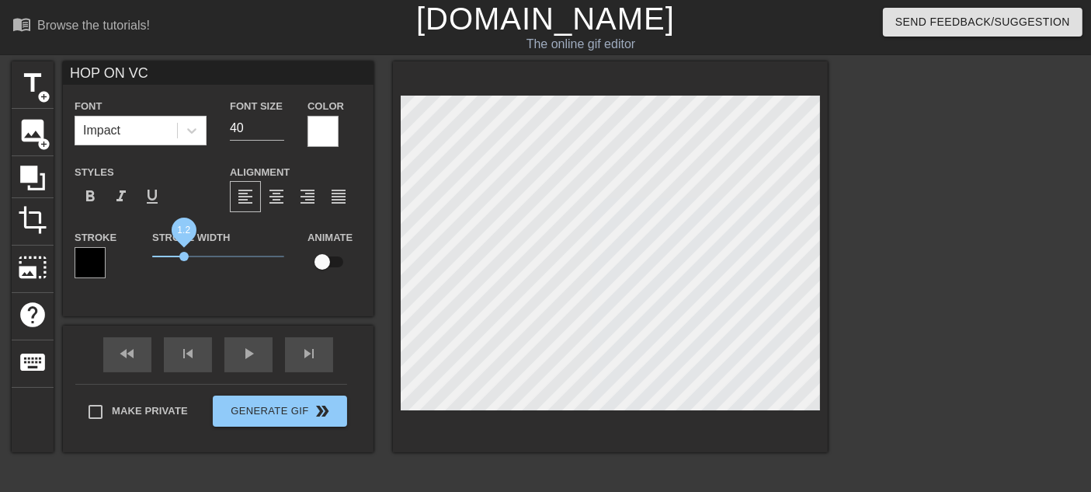
drag, startPoint x: 177, startPoint y: 252, endPoint x: 184, endPoint y: 249, distance: 8.0
click at [184, 249] on span "1.2" at bounding box center [218, 256] width 132 height 19
click at [262, 337] on div "HOP ON VC Font Impact Font Size 40 Color Styles format_bold format_italic forma…" at bounding box center [218, 256] width 311 height 391
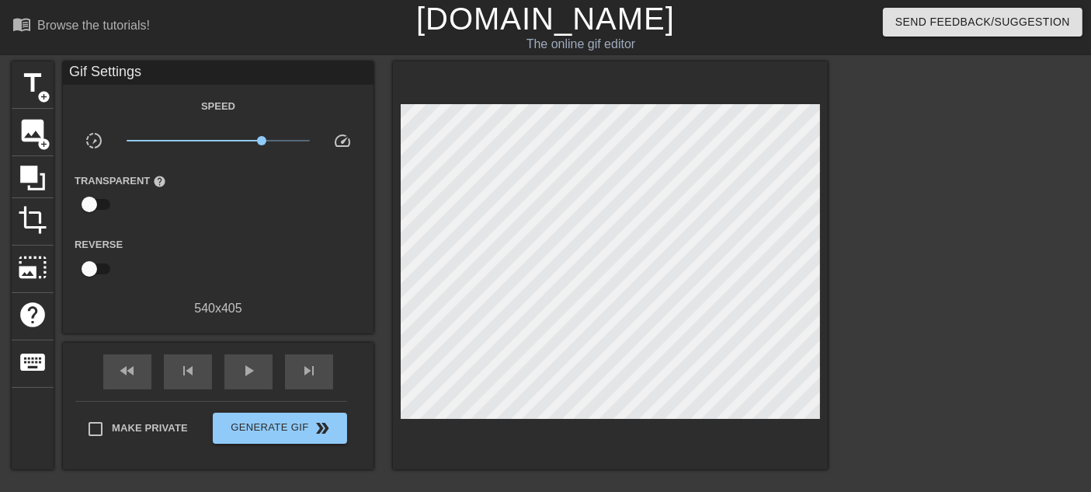
click at [262, 344] on div "fast_rewind skip_previous play_arrow skip_next" at bounding box center [218, 371] width 253 height 58
click at [237, 365] on div "play_arrow" at bounding box center [248, 371] width 48 height 35
click at [250, 374] on span "pause" at bounding box center [248, 370] width 19 height 19
click at [242, 368] on span "play_arrow" at bounding box center [248, 370] width 19 height 19
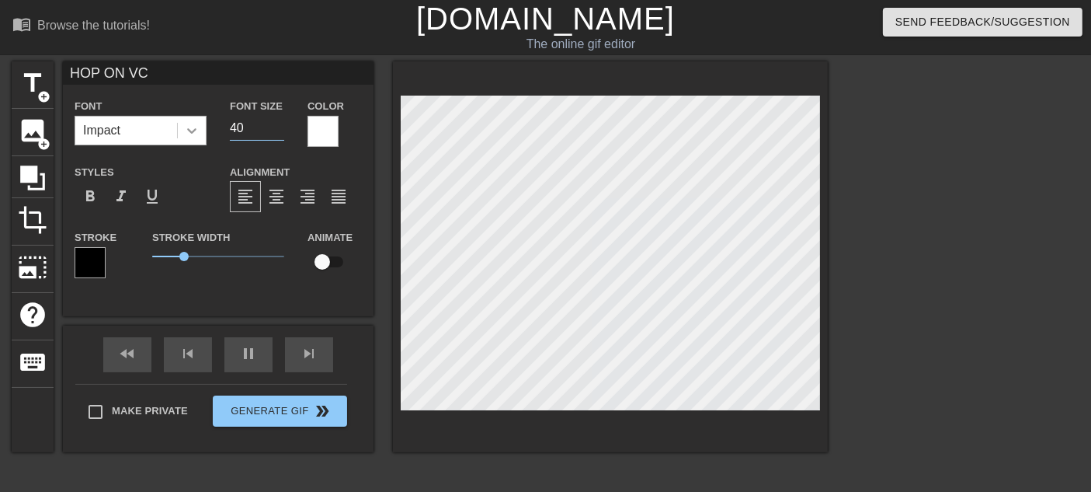
drag, startPoint x: 255, startPoint y: 137, endPoint x: 203, endPoint y: 137, distance: 52.0
click at [203, 137] on div "Font Impact Font Size 40 Color" at bounding box center [218, 121] width 311 height 50
type input "70"
type input "5"
type input "70"
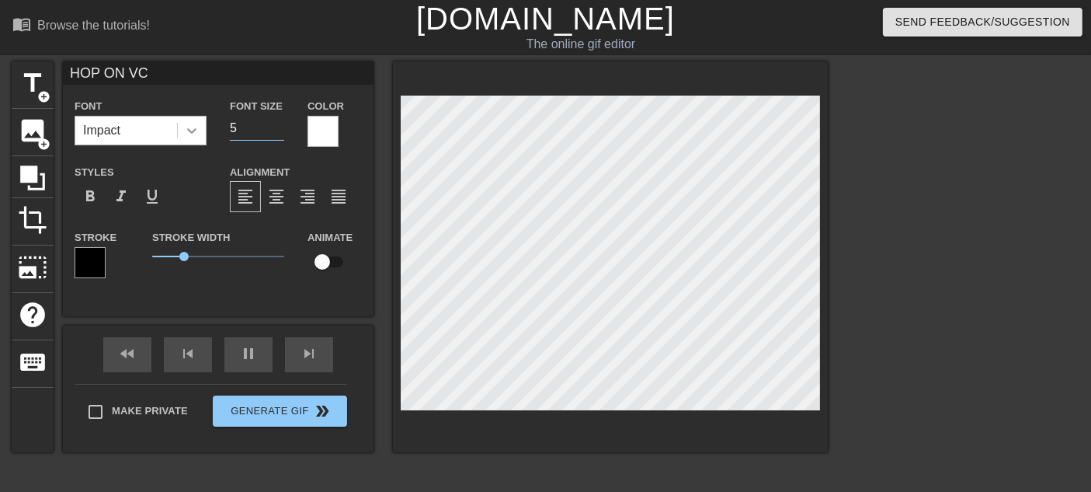
type input "50"
type input "30"
type input "5"
type input "30"
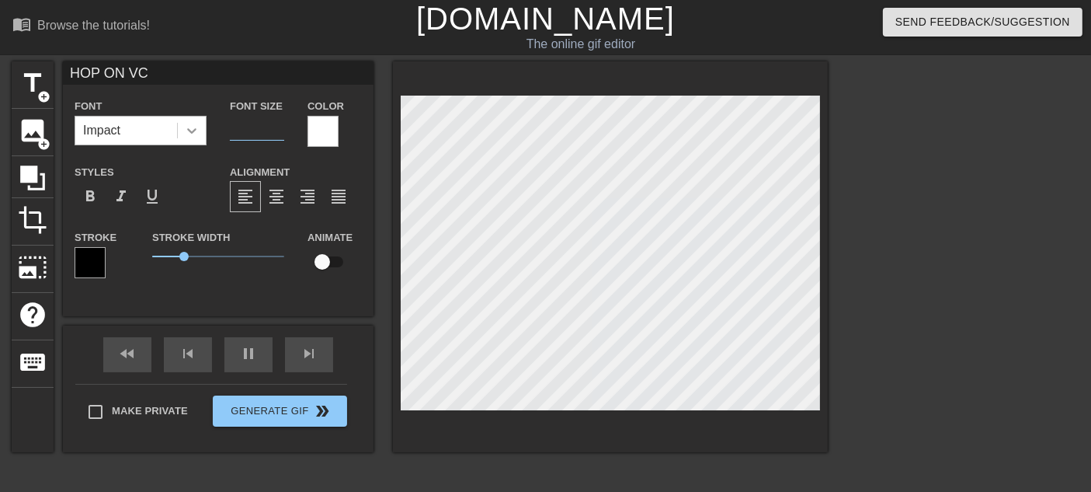
type input "4"
type input "70"
type input "45"
type input "70"
type input "4"
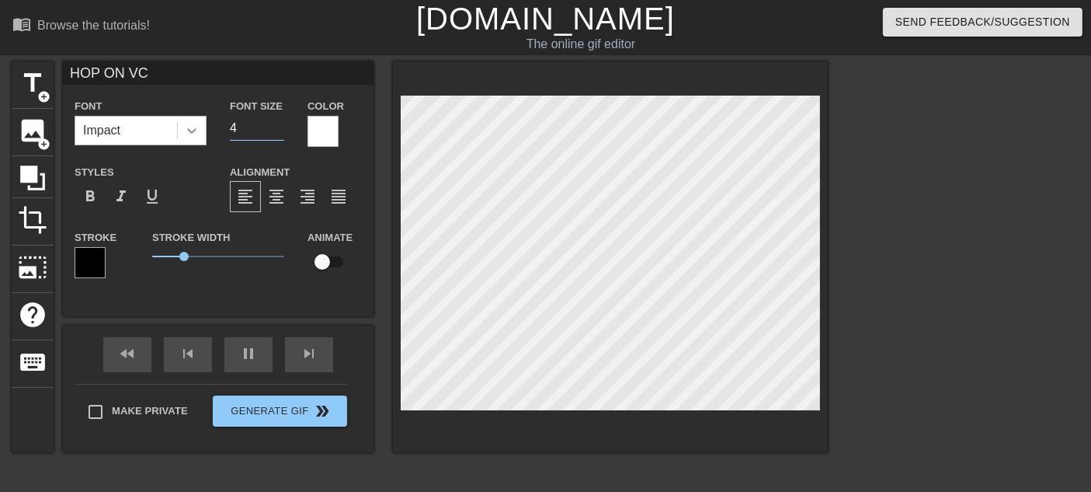
type input "30"
type input "40"
type input "70"
type input "4"
type input "30"
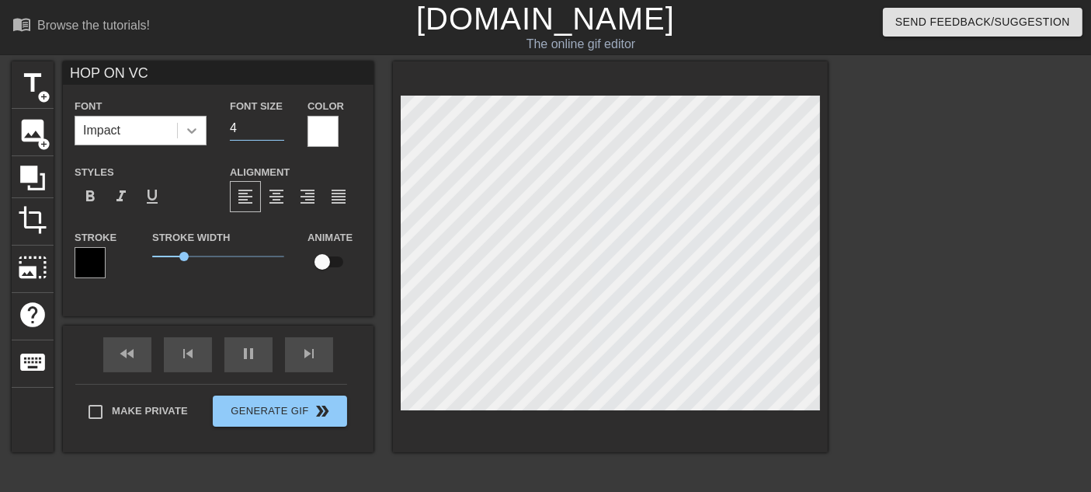
type input "43"
click at [967, 197] on div at bounding box center [962, 294] width 233 height 466
click at [249, 134] on input "43" at bounding box center [257, 128] width 54 height 25
type input "30"
type input "4"
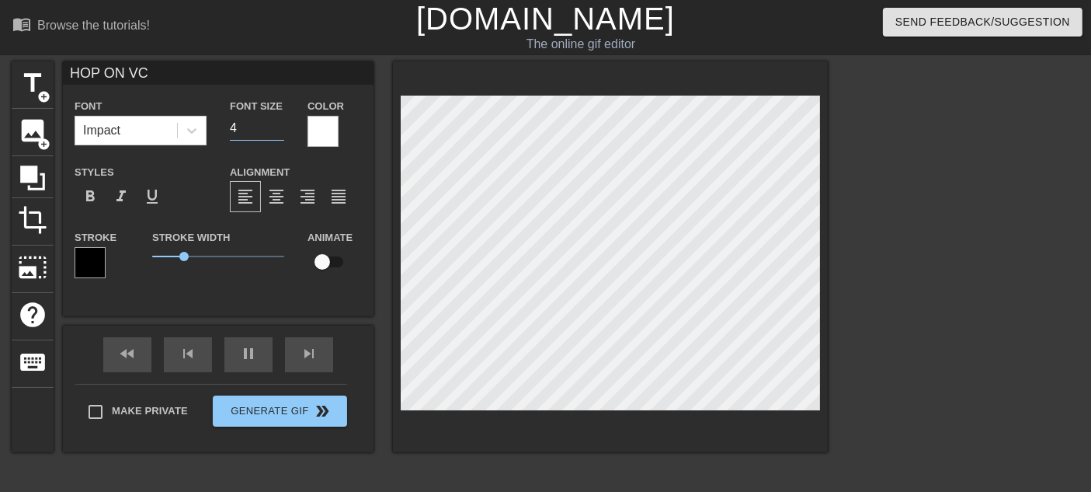
type input "70"
type input "45"
click at [867, 271] on div at bounding box center [962, 294] width 233 height 466
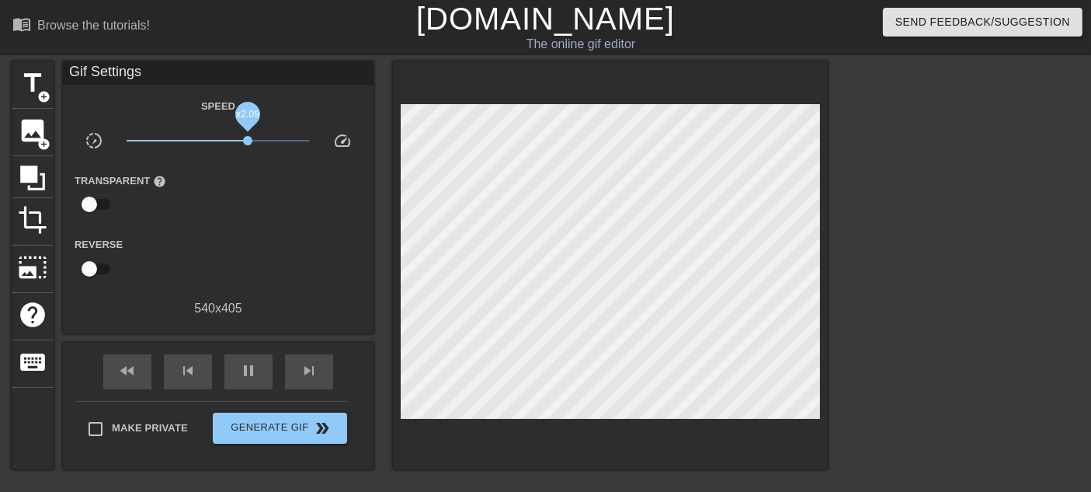
click at [248, 138] on span "x2.09" at bounding box center [219, 140] width 184 height 19
click at [255, 138] on span "x2.40" at bounding box center [253, 140] width 9 height 9
click at [252, 138] on span "x2.34" at bounding box center [252, 140] width 9 height 9
click at [982, 325] on div at bounding box center [962, 294] width 233 height 466
click at [888, 355] on div at bounding box center [962, 294] width 233 height 466
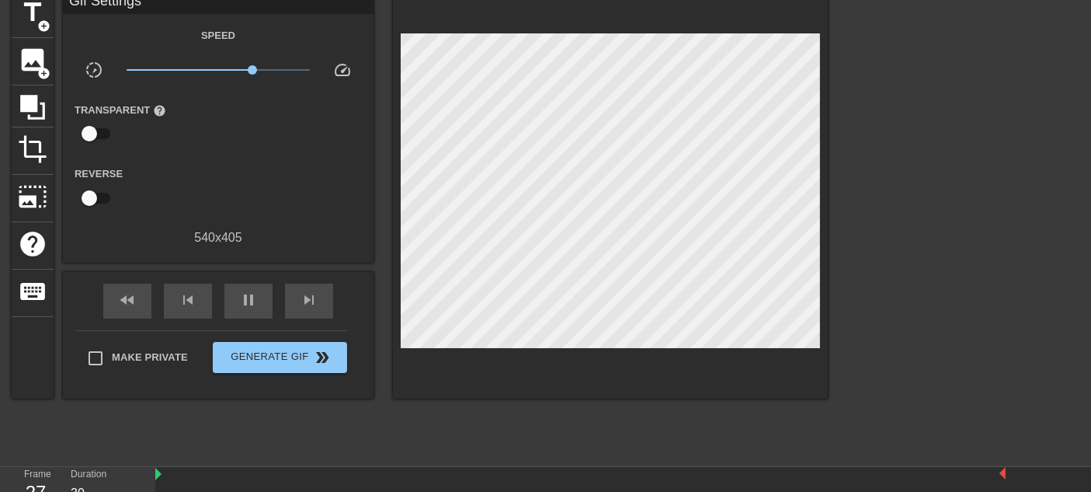
scroll to position [200, 0]
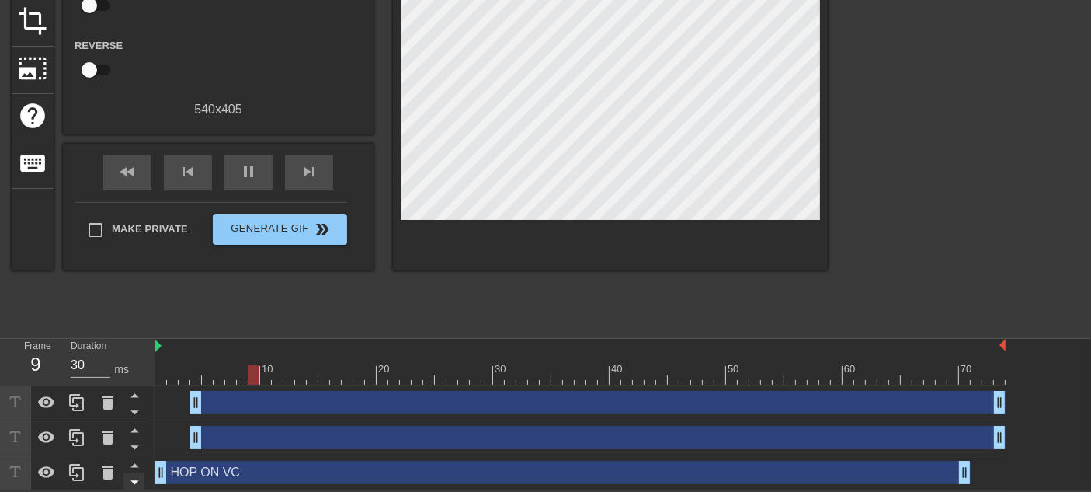
drag, startPoint x: 203, startPoint y: 474, endPoint x: 138, endPoint y: 475, distance: 65.2
click at [139, 442] on div "Frame 9 Duration 30 ms 10 20 30 40 50 60 70 drag_handle drag_handle drag_handle…" at bounding box center [545, 414] width 1091 height 151
drag, startPoint x: 125, startPoint y: 436, endPoint x: 134, endPoint y: 420, distance: 17.7
click at [124, 436] on div "Frame 3 Duration 70 ms 10 20 30 40 50 60 70 drag_handle drag_handle drag_handle…" at bounding box center [545, 414] width 1091 height 151
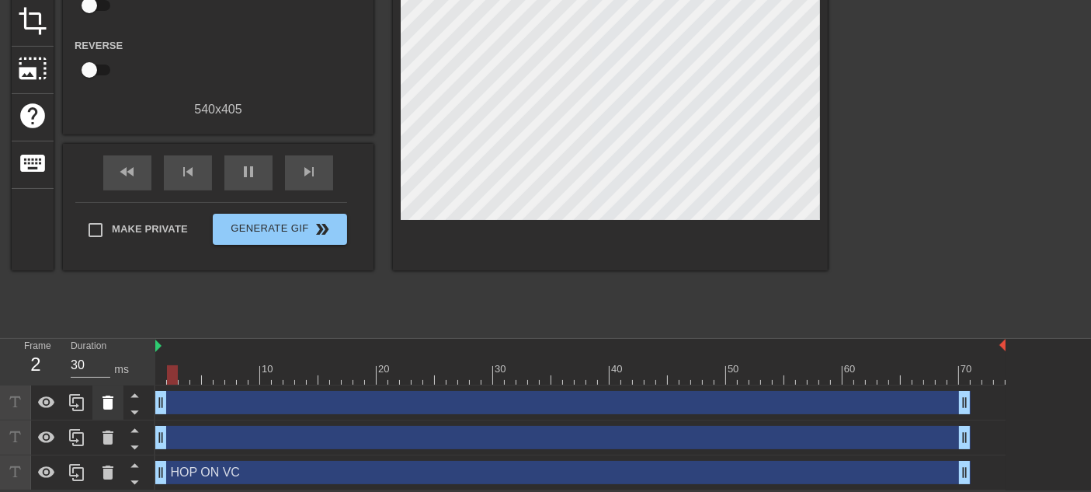
drag, startPoint x: 204, startPoint y: 400, endPoint x: 94, endPoint y: 399, distance: 110.3
click at [94, 399] on div "Frame 2 Duration 30 ms 10 20 30 40 50 60 70 drag_handle drag_handle drag_handle…" at bounding box center [545, 414] width 1091 height 151
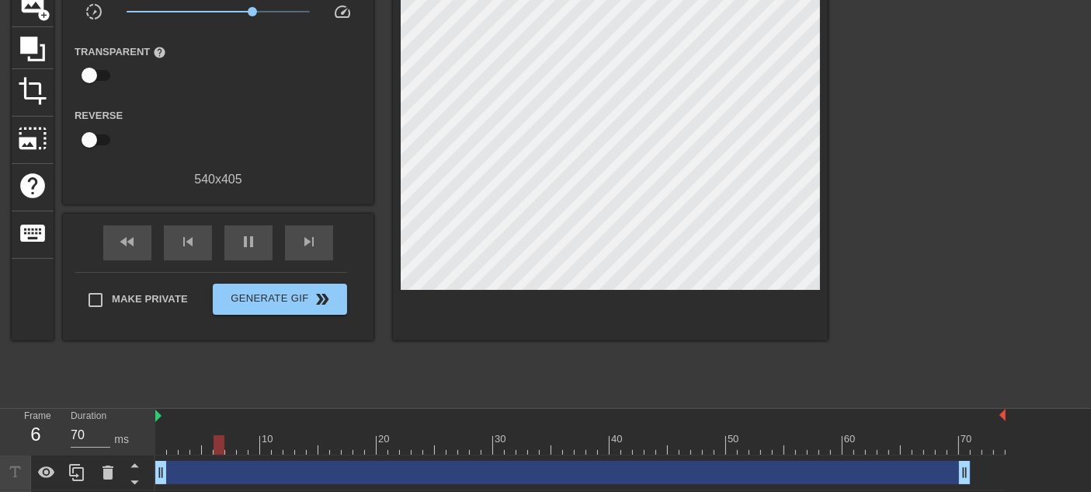
scroll to position [27, 0]
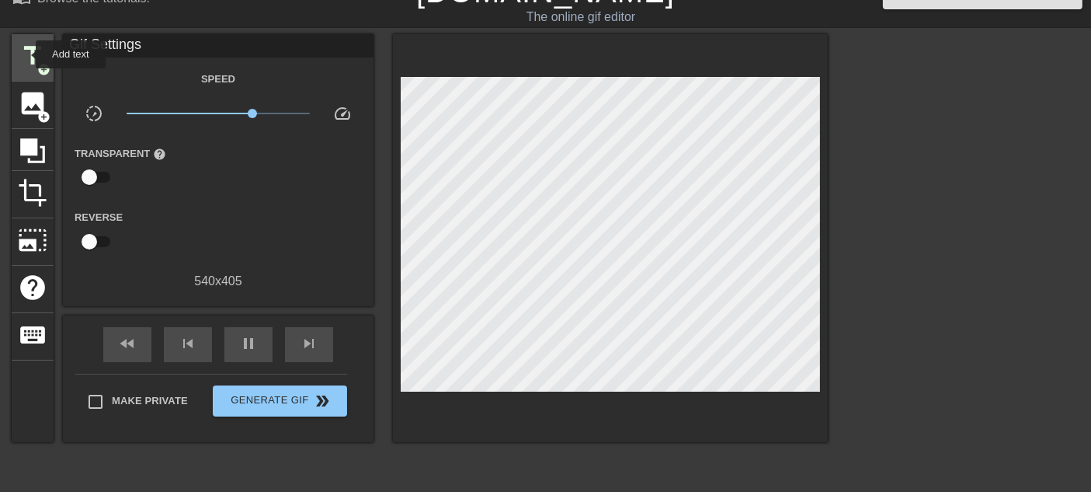
click at [26, 54] on span "title" at bounding box center [33, 56] width 30 height 30
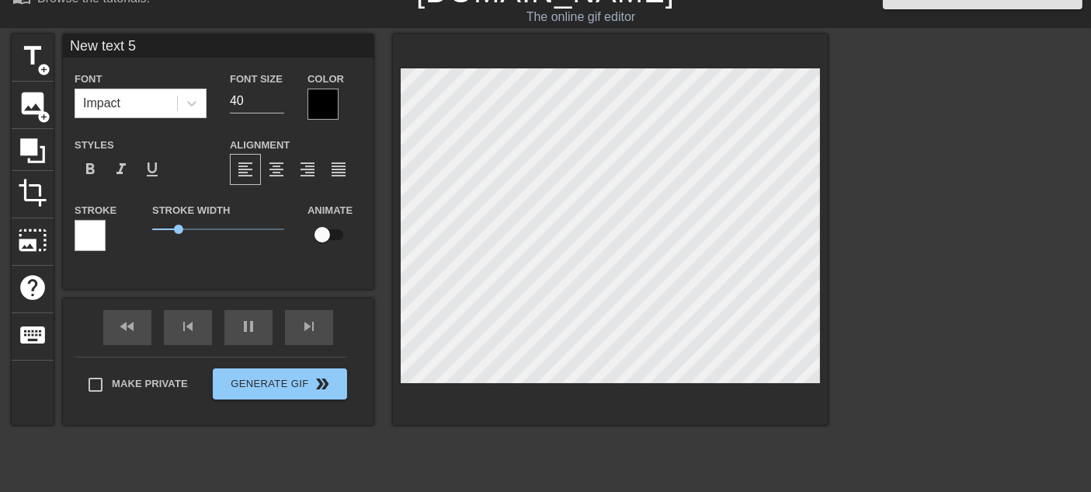
type input "70"
type input "HOP ON VC"
type input "45"
type input "30"
type input "New text 5"
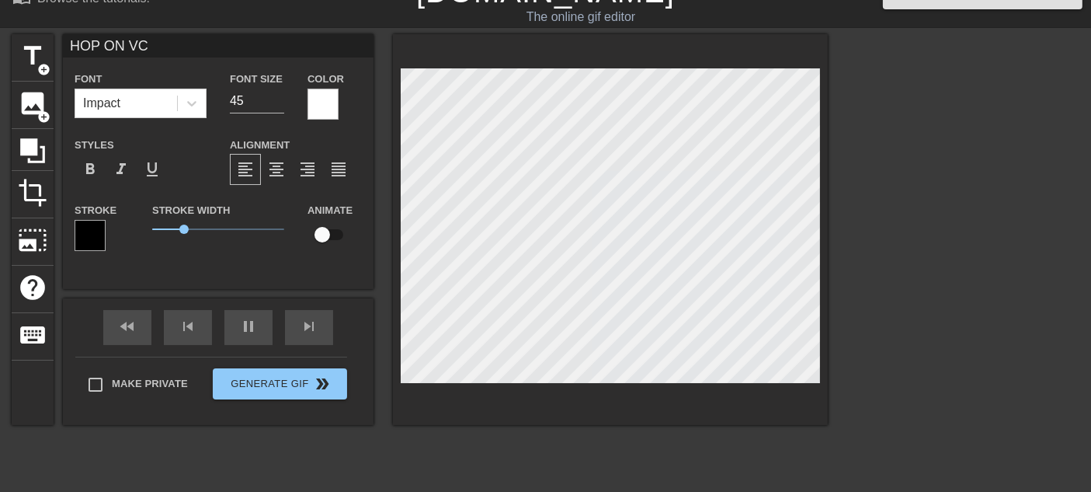
type input "40"
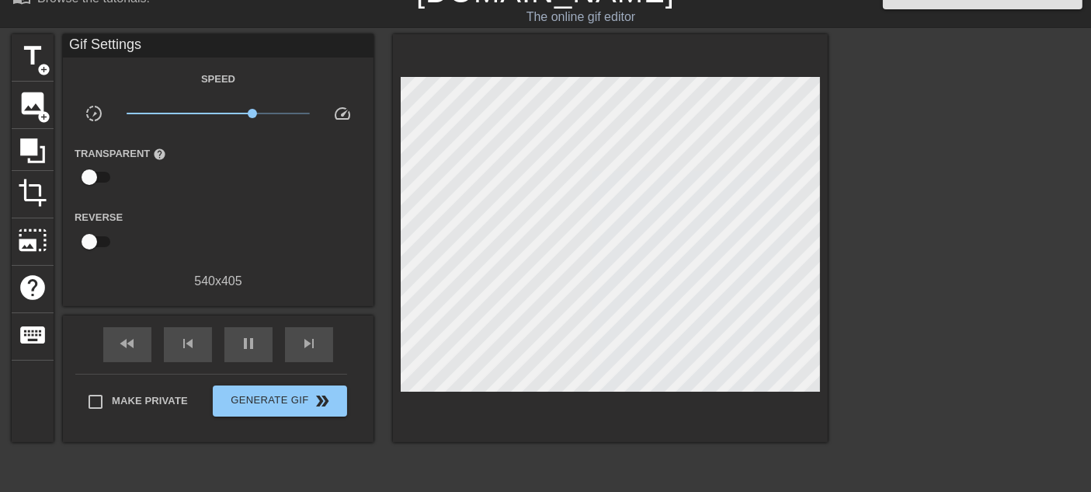
click at [850, 280] on div at bounding box center [962, 267] width 233 height 466
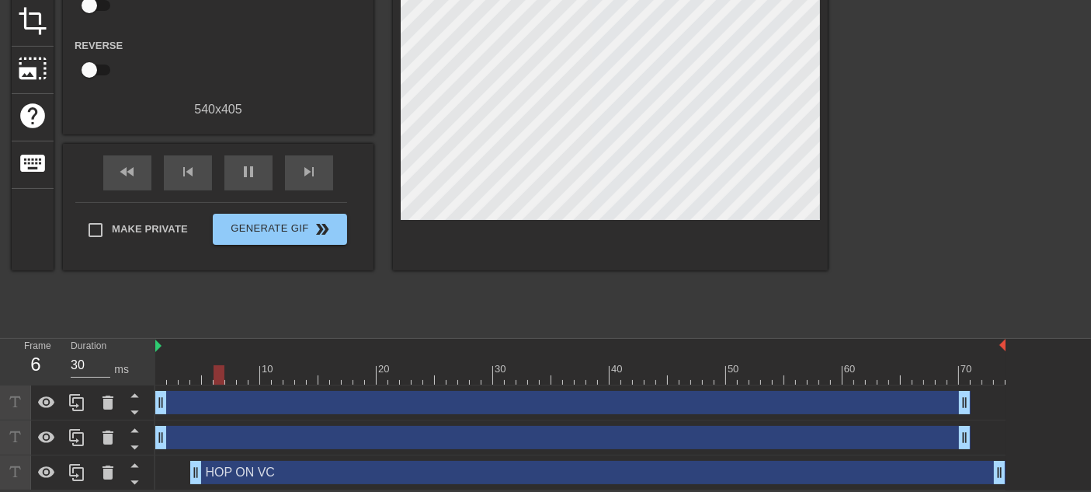
drag, startPoint x: 176, startPoint y: 477, endPoint x: 544, endPoint y: 468, distance: 368.2
click at [544, 442] on div "HOP ON VC drag_handle drag_handle" at bounding box center [597, 472] width 815 height 23
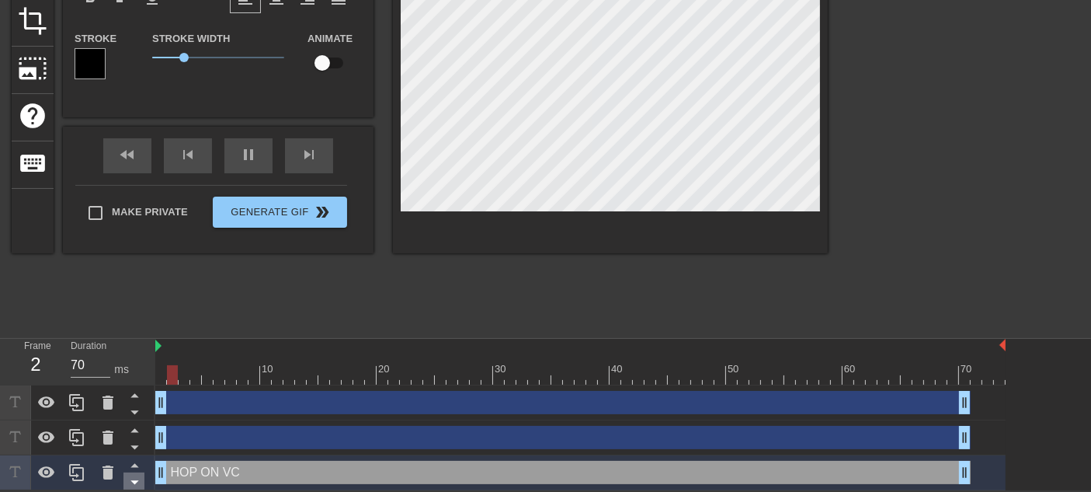
drag, startPoint x: 321, startPoint y: 474, endPoint x: 126, endPoint y: 474, distance: 194.9
click at [127, 442] on div "Frame 2 Duration 70 ms 10 20 30 40 50 60 70 drag_handle drag_handle drag_handle…" at bounding box center [545, 414] width 1091 height 151
click at [39, 442] on icon at bounding box center [46, 472] width 17 height 12
click at [47, 442] on icon at bounding box center [46, 472] width 17 height 15
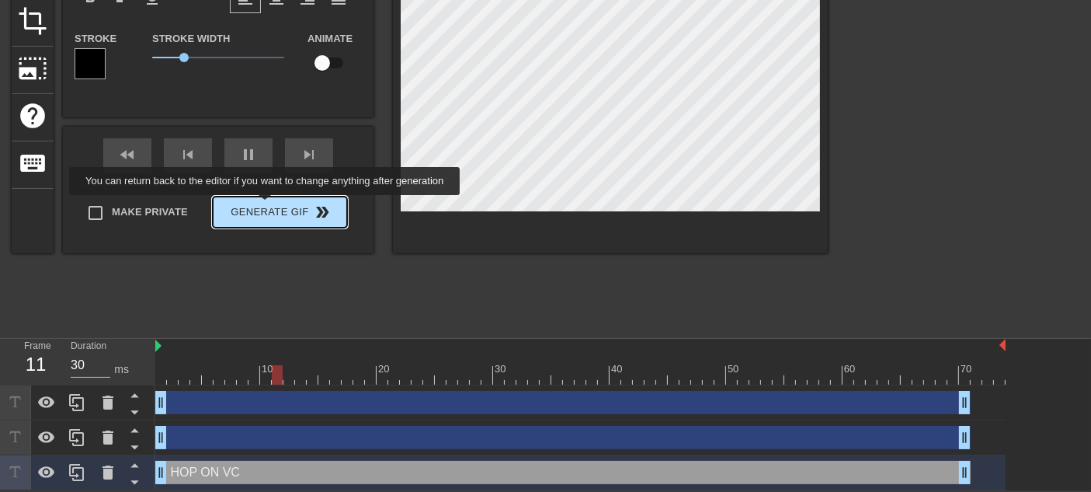
click at [266, 206] on div "Make Private Generate Gif double_arrow" at bounding box center [211, 215] width 272 height 61
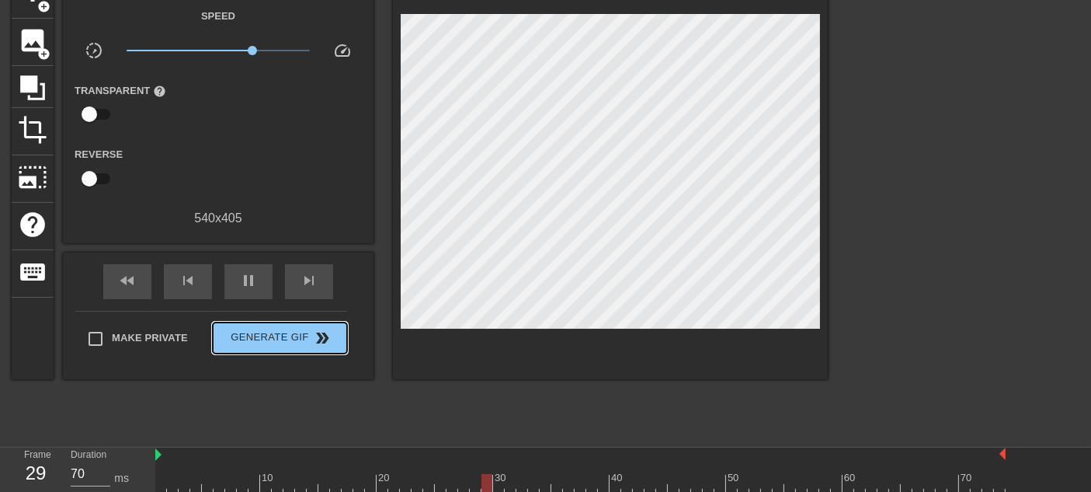
scroll to position [27, 0]
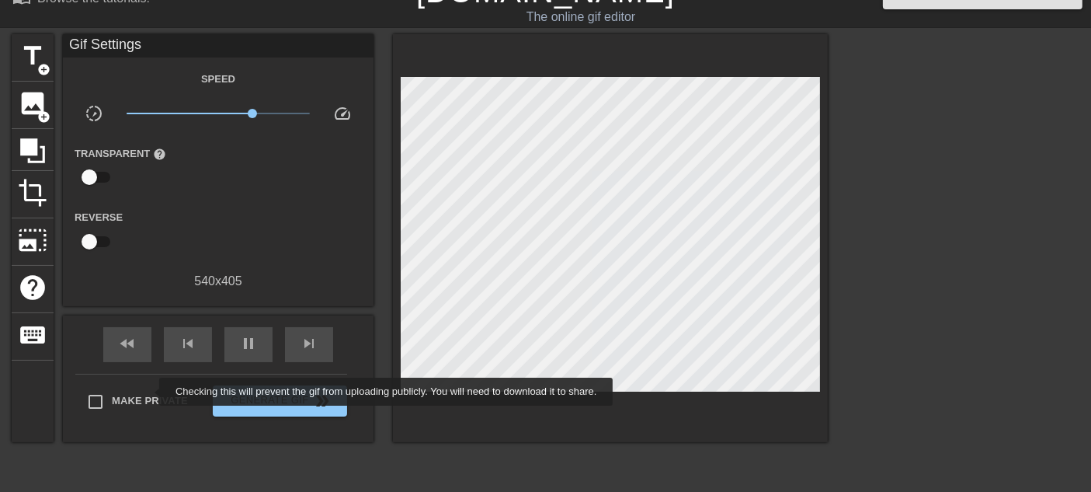
type input "70"
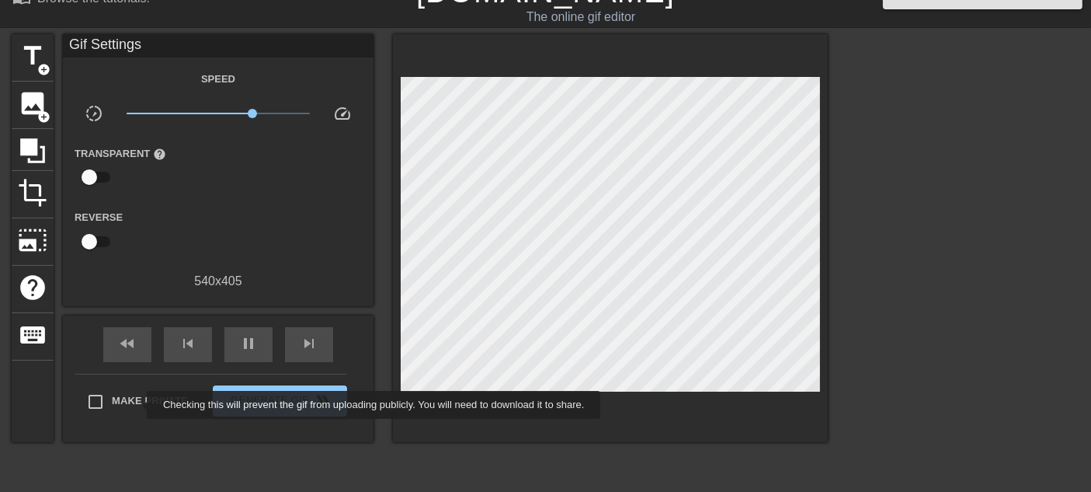
click at [137, 405] on span "Make Private" at bounding box center [150, 401] width 76 height 16
click at [112, 405] on input "Make Private" at bounding box center [95, 401] width 33 height 33
checkbox input "true"
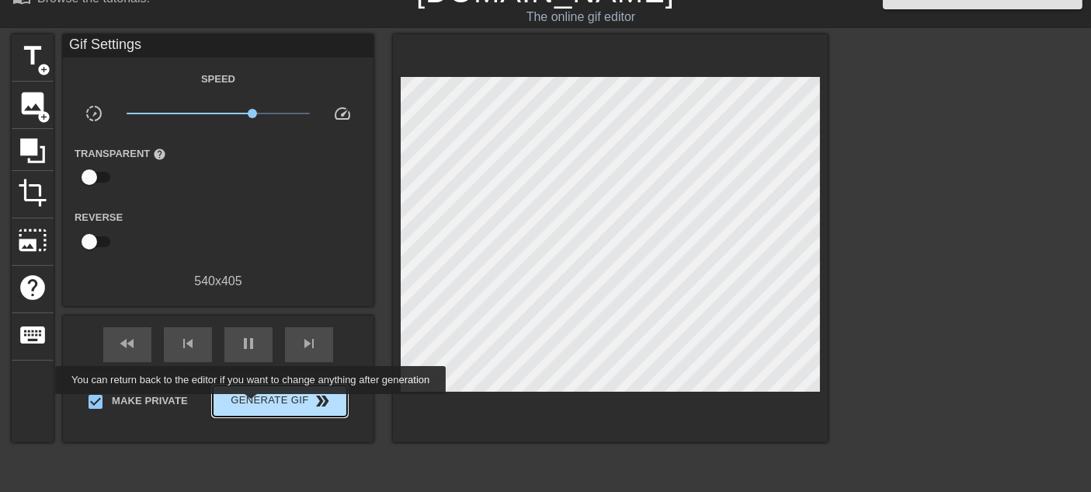
type input "70"
click at [252, 405] on span "Generate Gif double_arrow" at bounding box center [280, 400] width 122 height 19
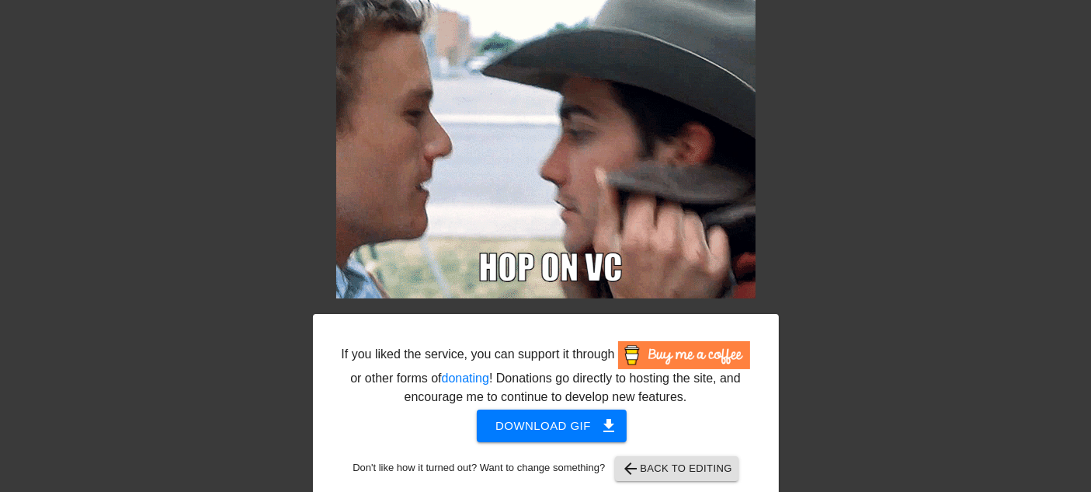
scroll to position [97, 0]
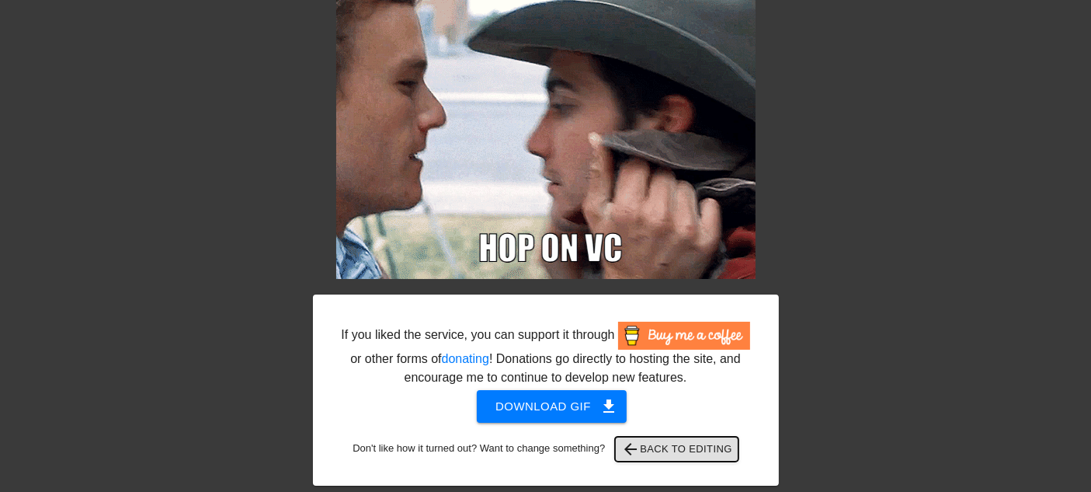
click at [676, 442] on span "arrow_back Back to Editing" at bounding box center [676, 449] width 111 height 19
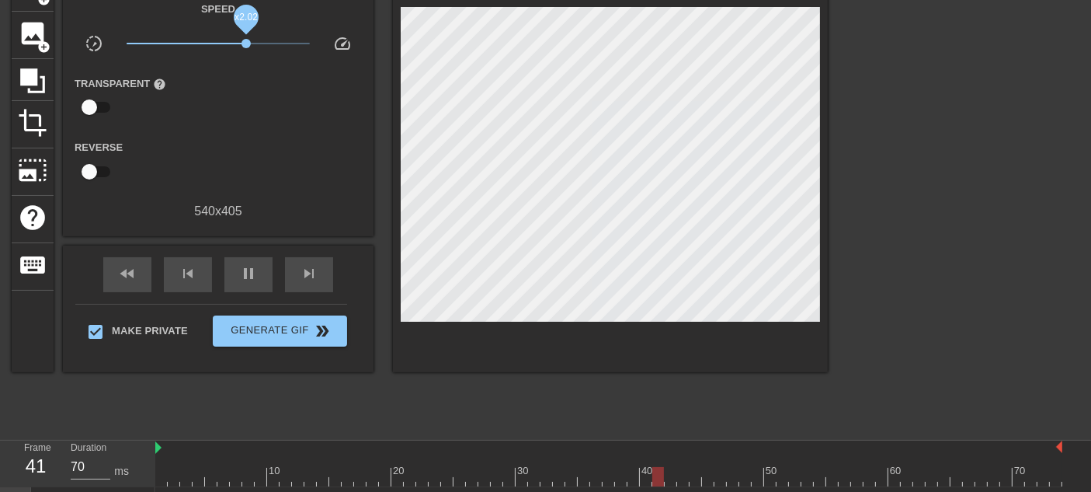
click at [246, 39] on span "x2.02" at bounding box center [246, 43] width 9 height 9
click at [250, 36] on span "x2.21" at bounding box center [219, 43] width 184 height 19
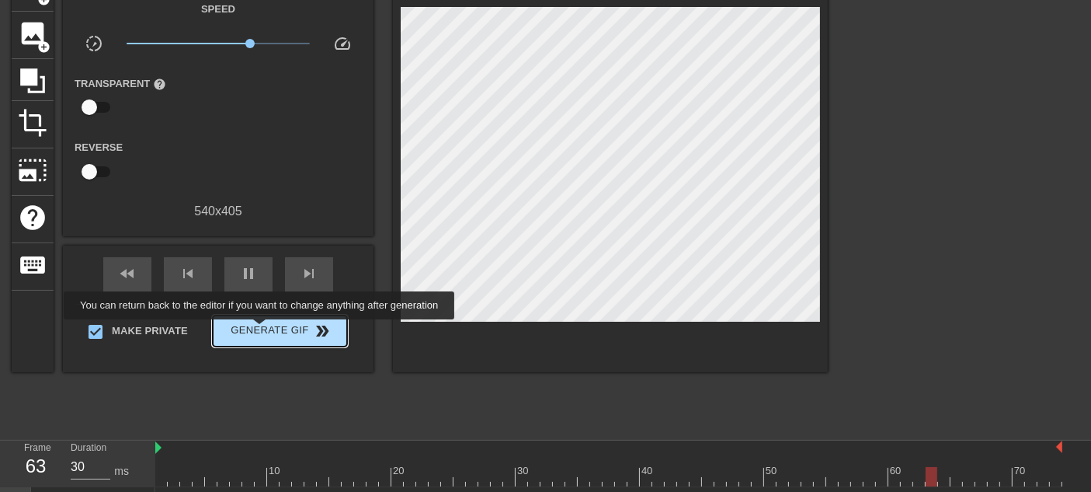
type input "70"
click at [261, 330] on span "Generate Gif double_arrow" at bounding box center [280, 331] width 122 height 19
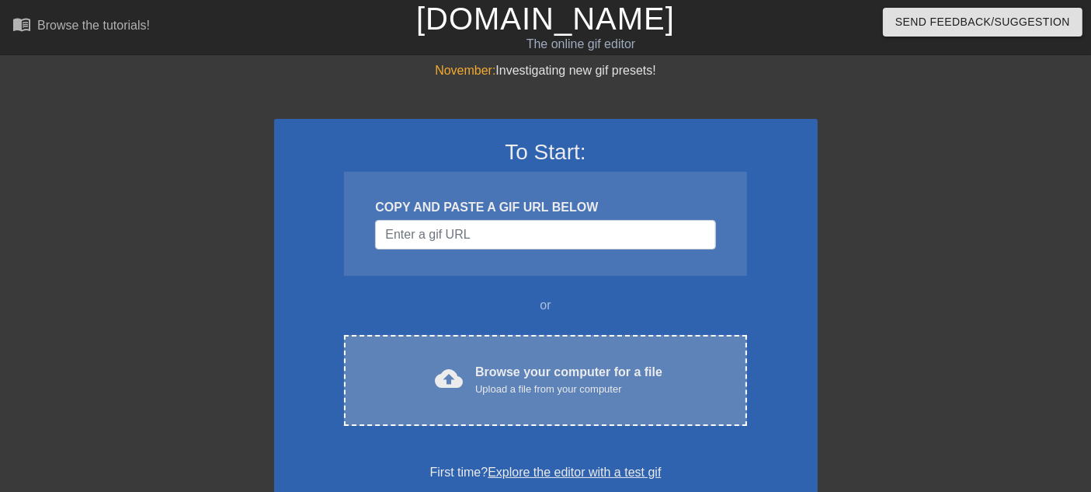
click at [641, 381] on div "Upload a file from your computer" at bounding box center [568, 389] width 187 height 16
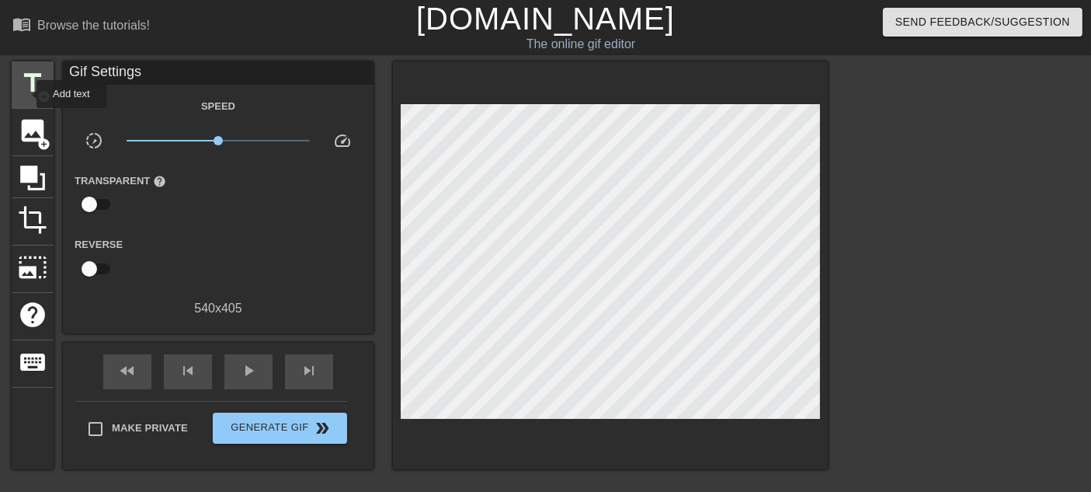
click at [30, 82] on span "title" at bounding box center [33, 83] width 30 height 30
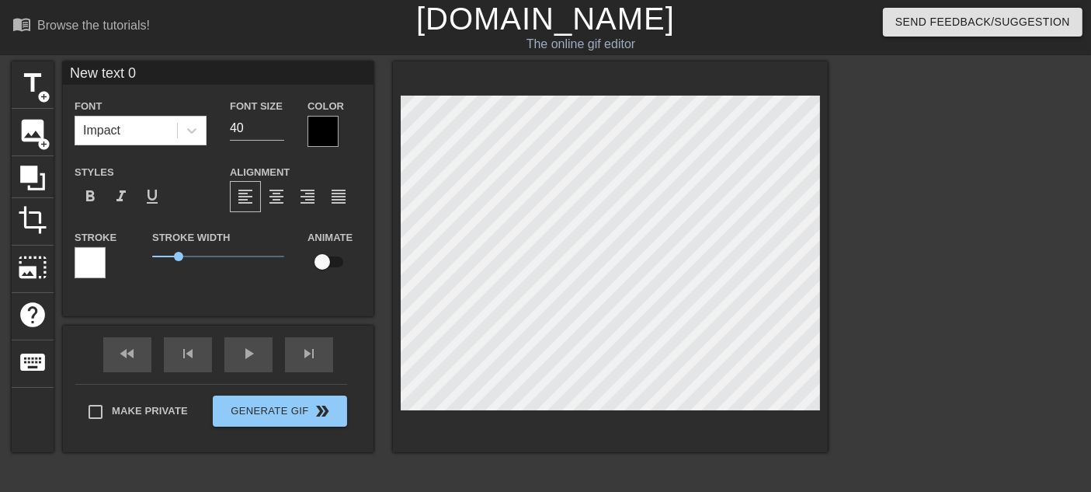
click at [92, 257] on div at bounding box center [90, 262] width 31 height 31
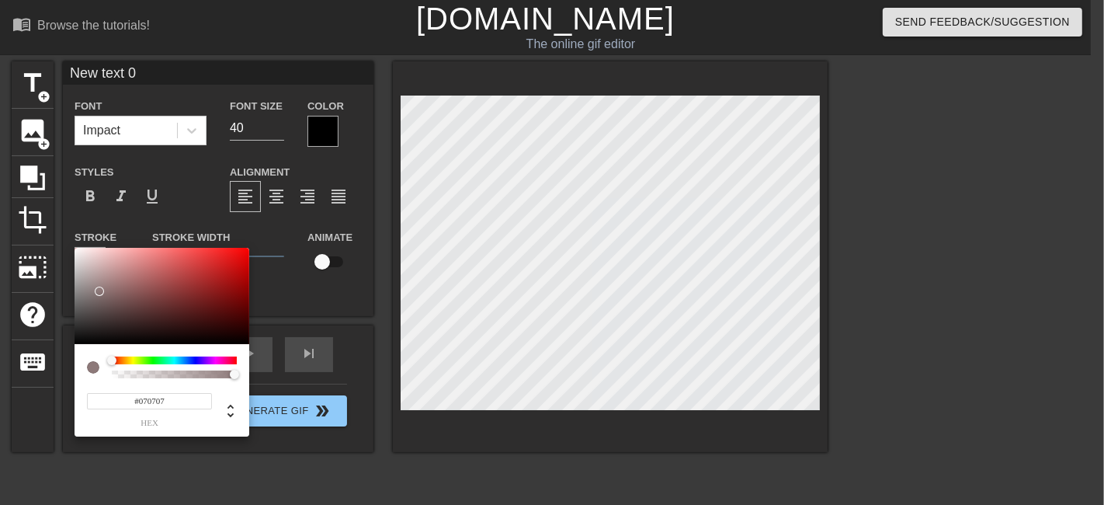
type input "#000000"
drag, startPoint x: 90, startPoint y: 294, endPoint x: 0, endPoint y: 371, distance: 118.4
click at [0, 371] on div "#000000 hex" at bounding box center [552, 252] width 1104 height 505
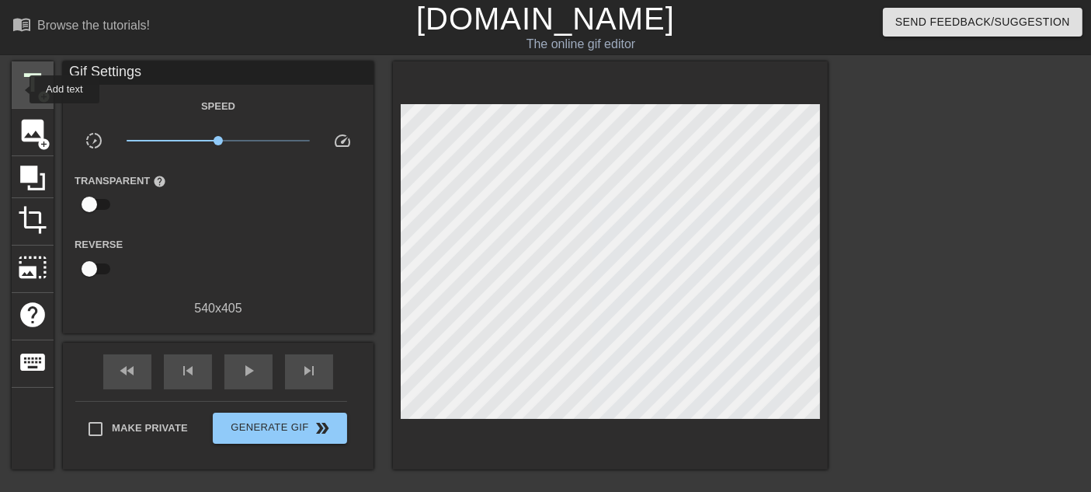
click at [19, 89] on span "title" at bounding box center [33, 83] width 30 height 30
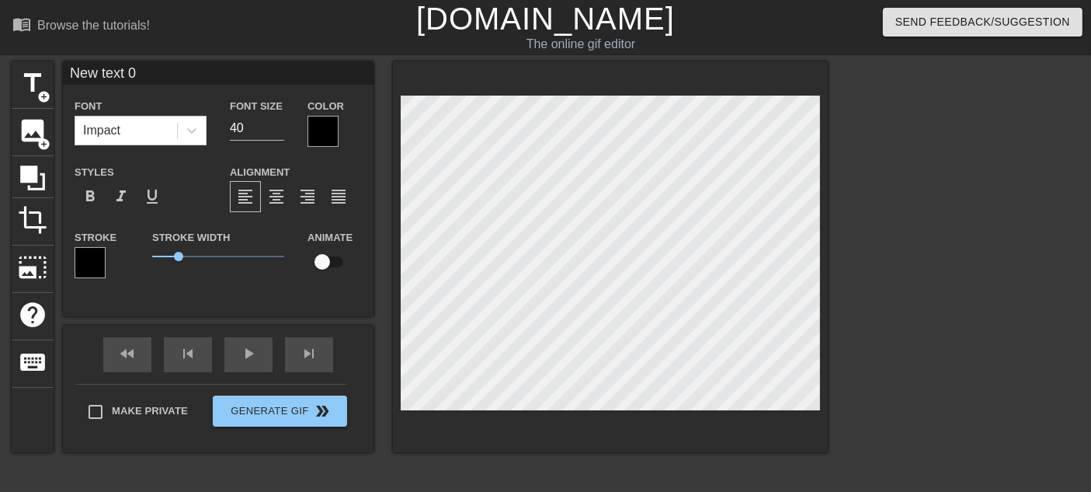
scroll to position [2, 2]
click at [326, 119] on div at bounding box center [323, 131] width 31 height 31
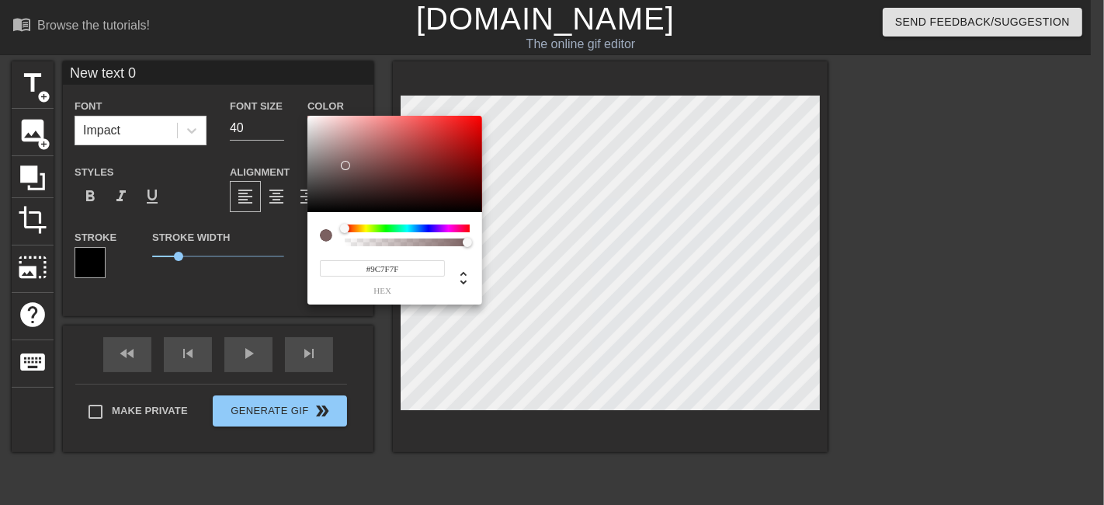
type input "#FFFFFF"
drag, startPoint x: 346, startPoint y: 163, endPoint x: 255, endPoint y: 52, distance: 143.5
click at [255, 52] on div "#FFFFFF hex" at bounding box center [552, 252] width 1104 height 505
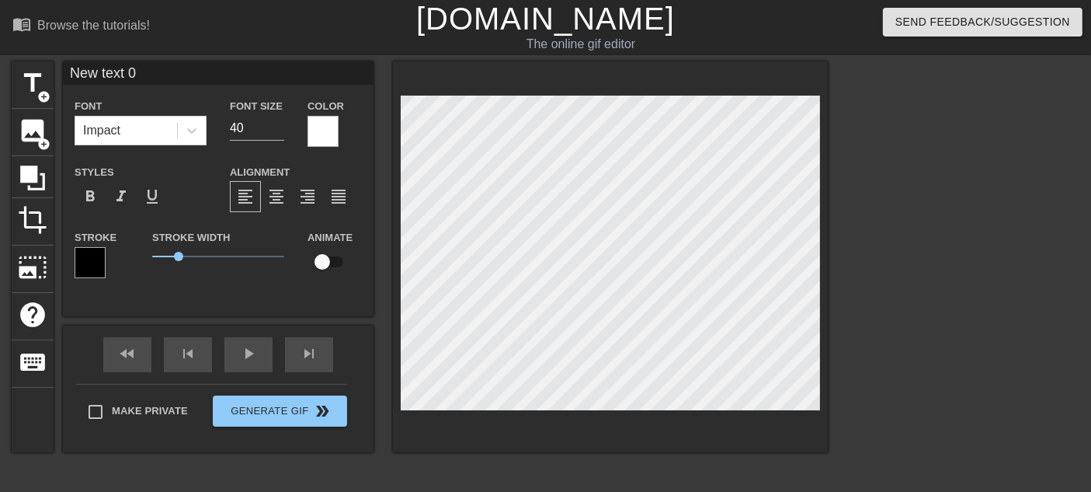
scroll to position [2, 4]
type input "H"
type textarea "H"
type input "HO"
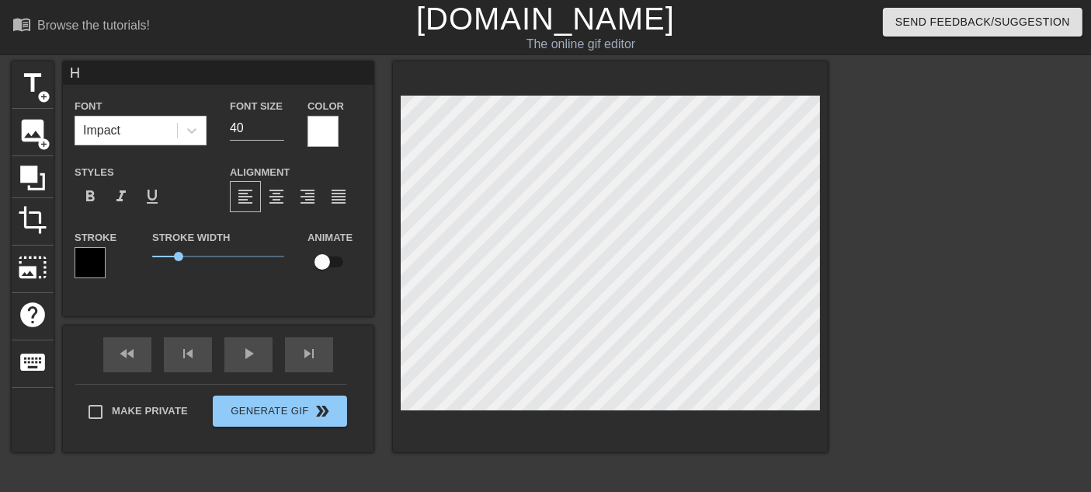
type textarea "HO"
type input "HOP"
type textarea "HOP"
type input "HOP"
type textarea "HOP"
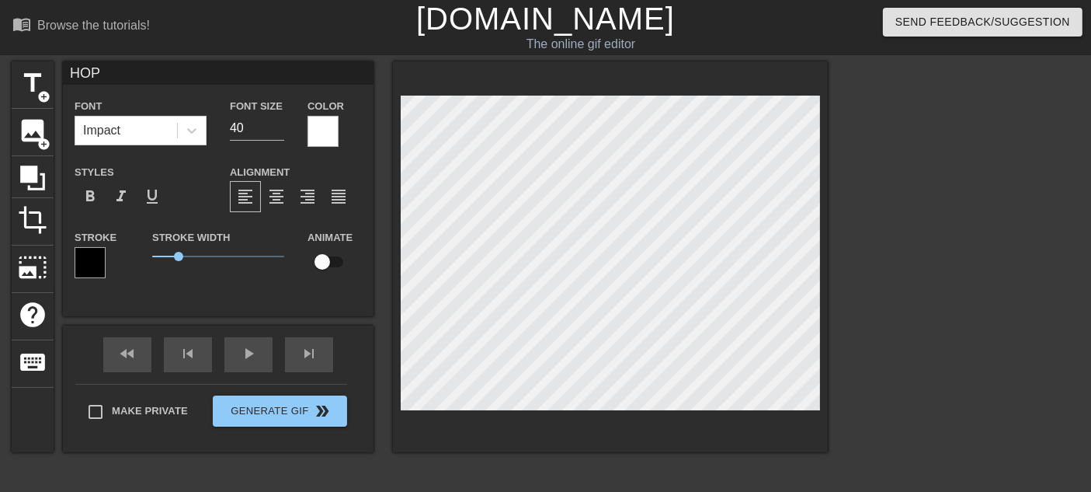
type input "HOP O"
type textarea "HOP O"
type input "HOP ON"
type textarea "HOP ON"
type input "HOP ON"
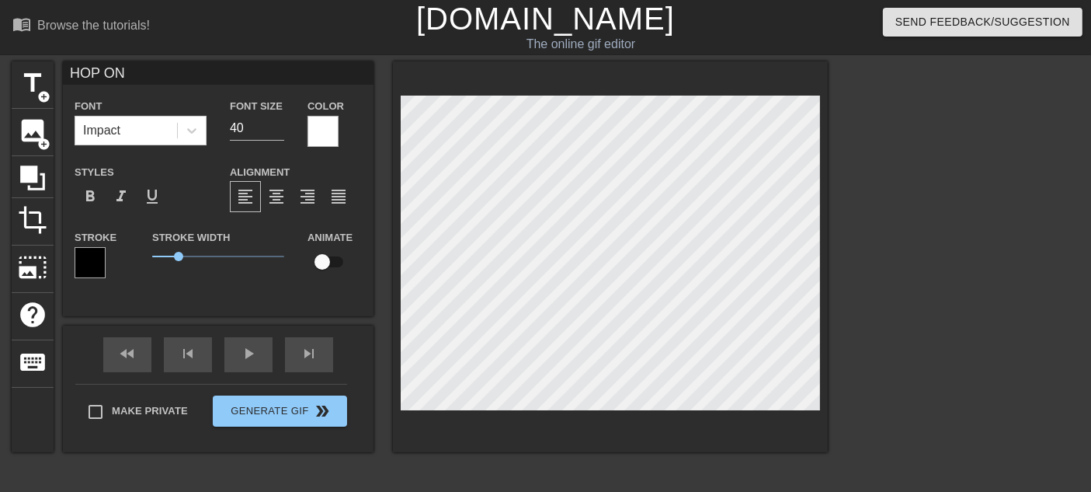
type textarea "HOP ON"
type input "HOP ON V"
type textarea "HOP ON V"
type input "HOP ON VC"
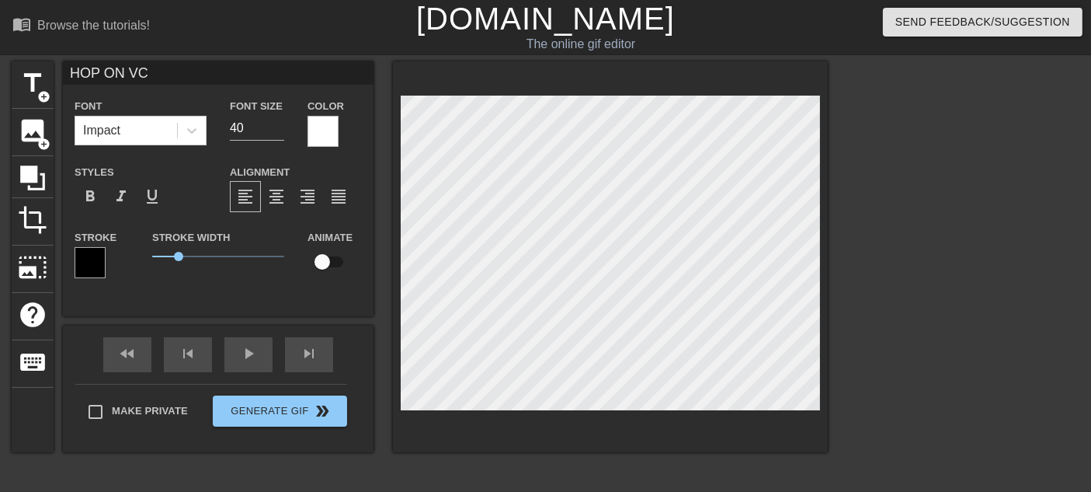
type textarea "HOP ON VC"
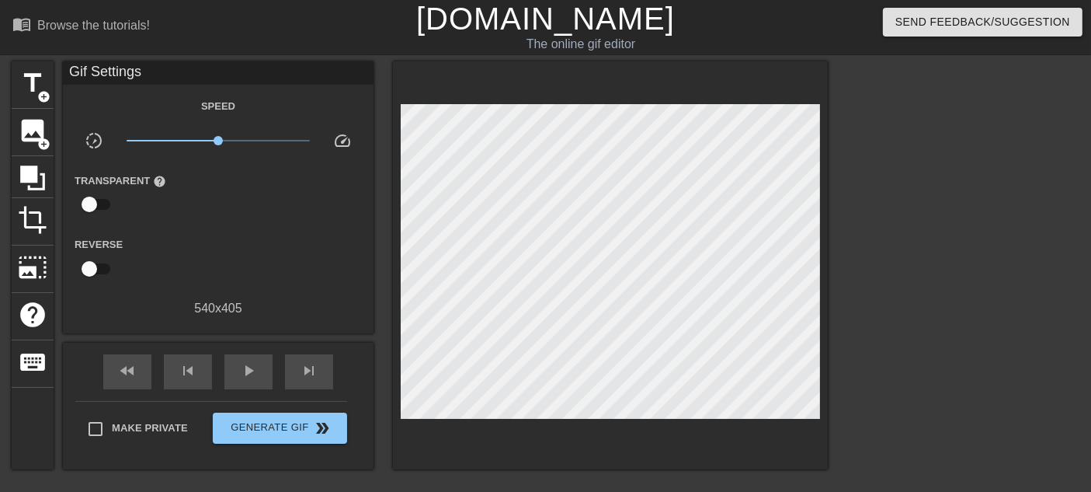
click at [1013, 342] on div at bounding box center [962, 294] width 233 height 466
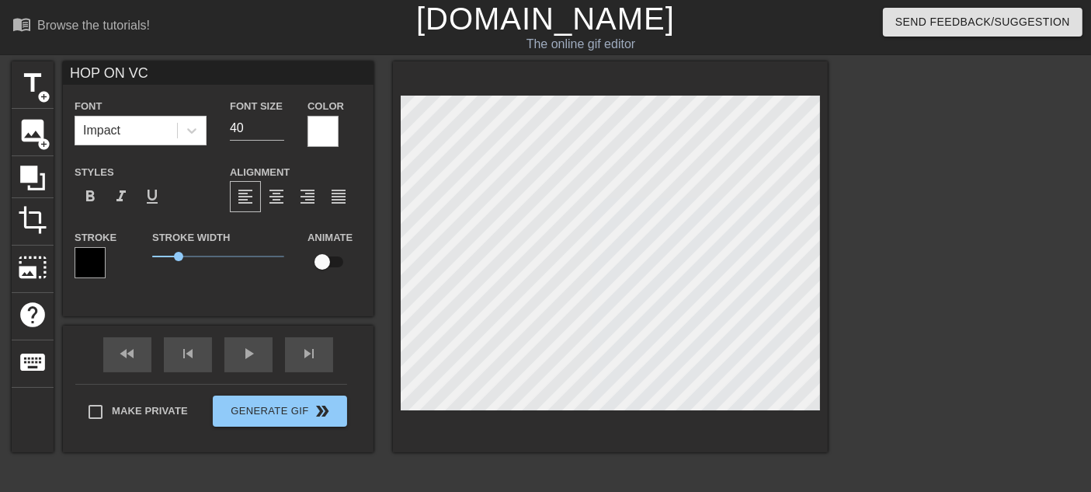
click at [1003, 310] on div at bounding box center [962, 294] width 233 height 466
click at [182, 260] on span "1.1" at bounding box center [180, 256] width 9 height 9
click at [1023, 273] on div at bounding box center [962, 294] width 233 height 466
click at [239, 123] on input "40" at bounding box center [257, 128] width 54 height 25
click at [247, 126] on input "40" at bounding box center [257, 128] width 54 height 25
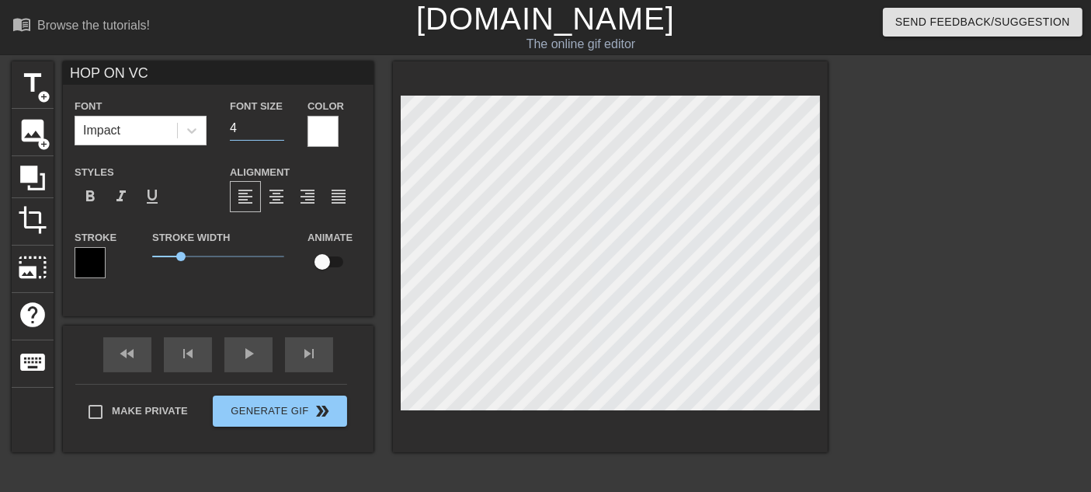
type input "40"
click at [923, 304] on div at bounding box center [962, 294] width 233 height 466
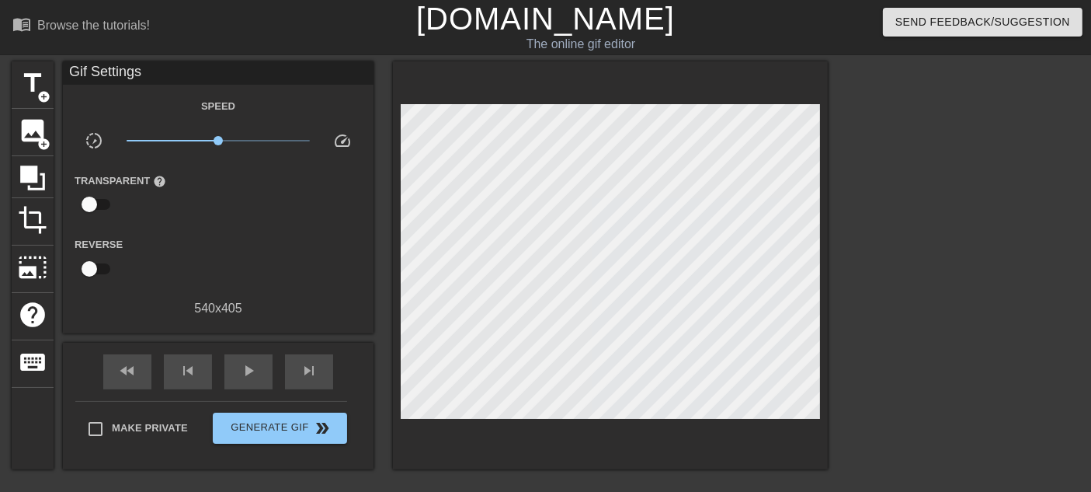
click at [243, 140] on span "x1.00" at bounding box center [219, 140] width 184 height 19
click at [257, 369] on span "play_arrow" at bounding box center [248, 370] width 19 height 19
click at [248, 139] on span "x1.86" at bounding box center [219, 140] width 184 height 19
click at [253, 134] on span "x2.40" at bounding box center [219, 140] width 184 height 19
click at [263, 139] on span "x3.09" at bounding box center [219, 140] width 184 height 19
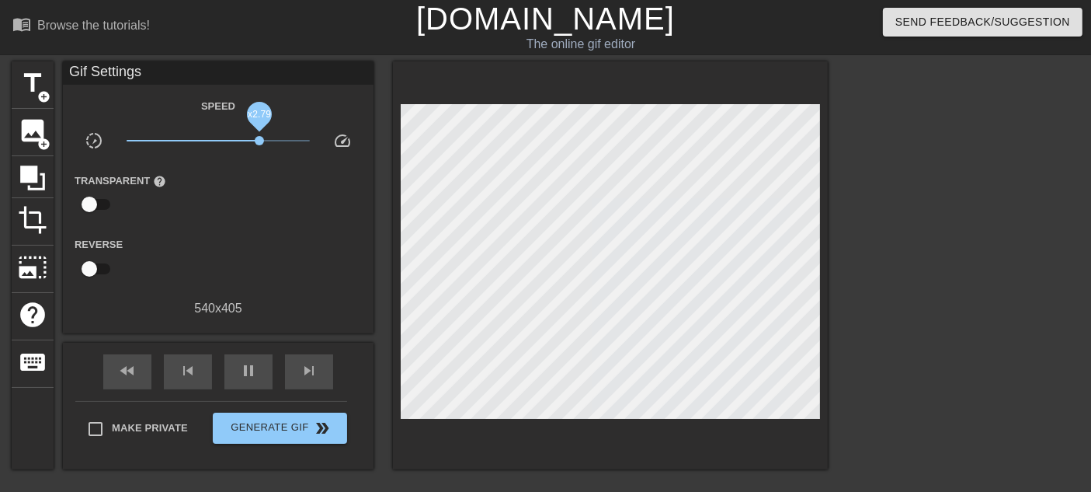
click at [259, 137] on span "x2.79" at bounding box center [259, 140] width 9 height 9
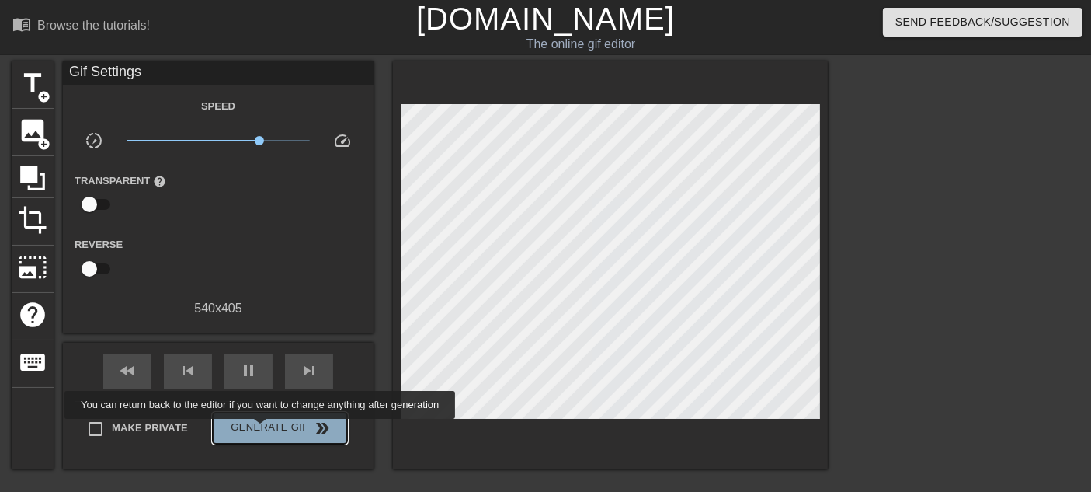
type input "70"
click at [262, 429] on span "Generate Gif double_arrow" at bounding box center [280, 428] width 122 height 19
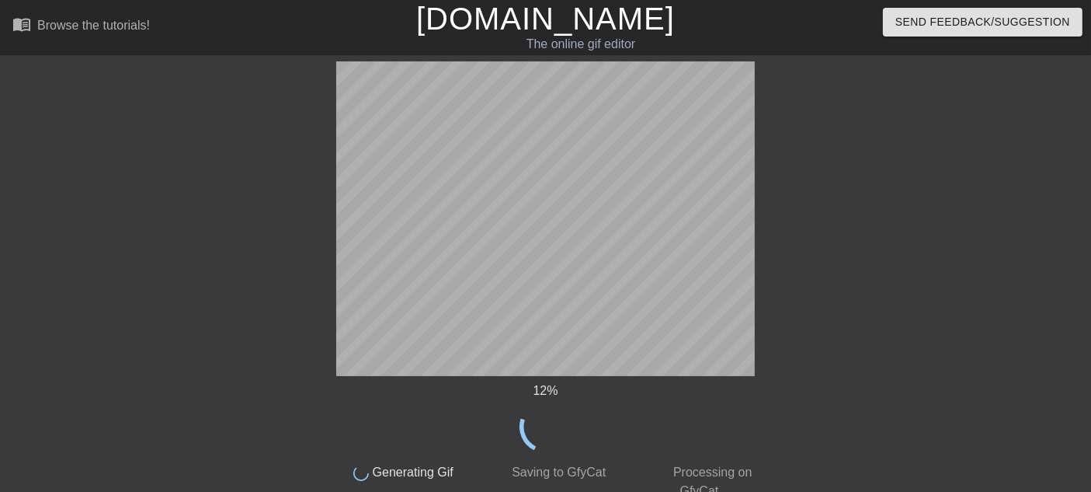
scroll to position [42, 0]
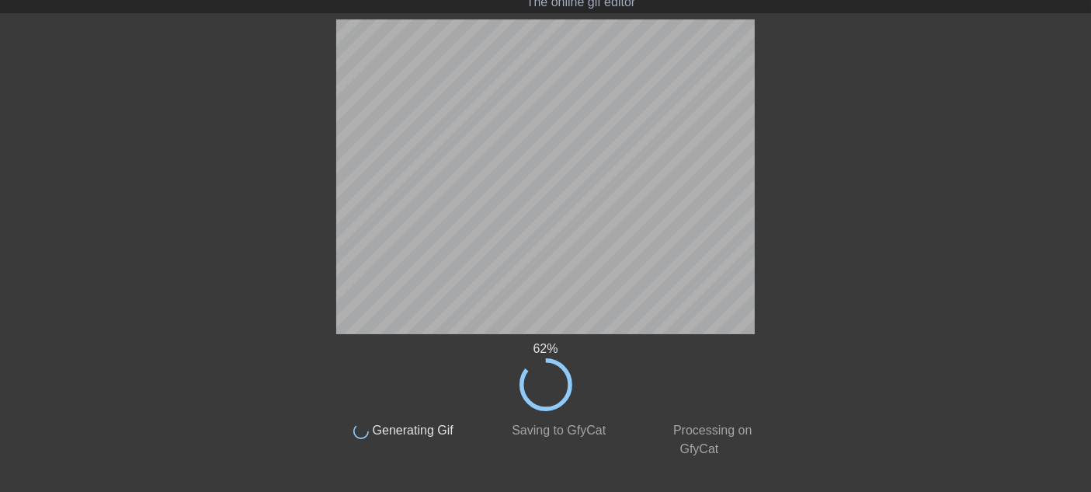
click at [949, 320] on div at bounding box center [900, 252] width 233 height 466
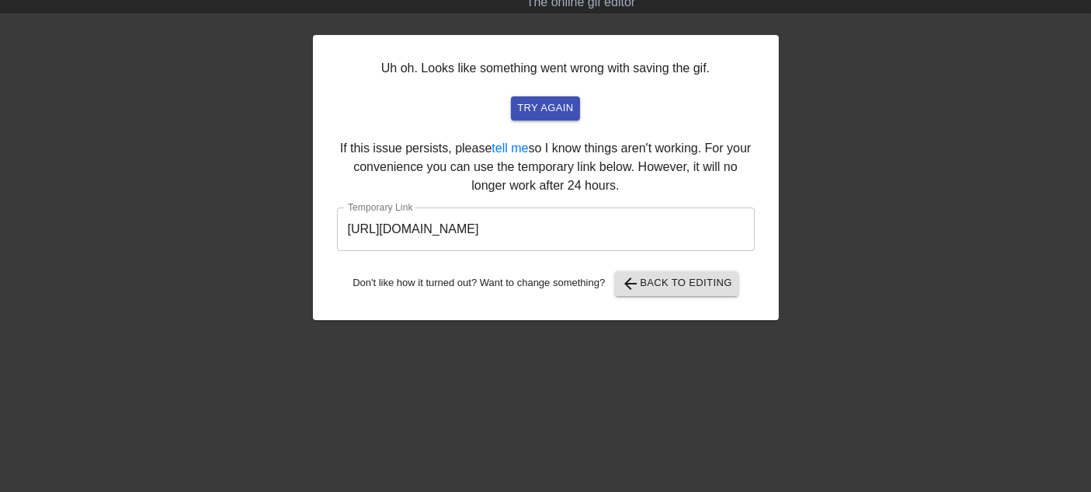
click at [750, 457] on div "Uh oh. Looks like something went wrong with saving the gif. try again If this i…" at bounding box center [546, 252] width 466 height 466
click at [666, 283] on span "arrow_back Back to Editing" at bounding box center [676, 283] width 111 height 19
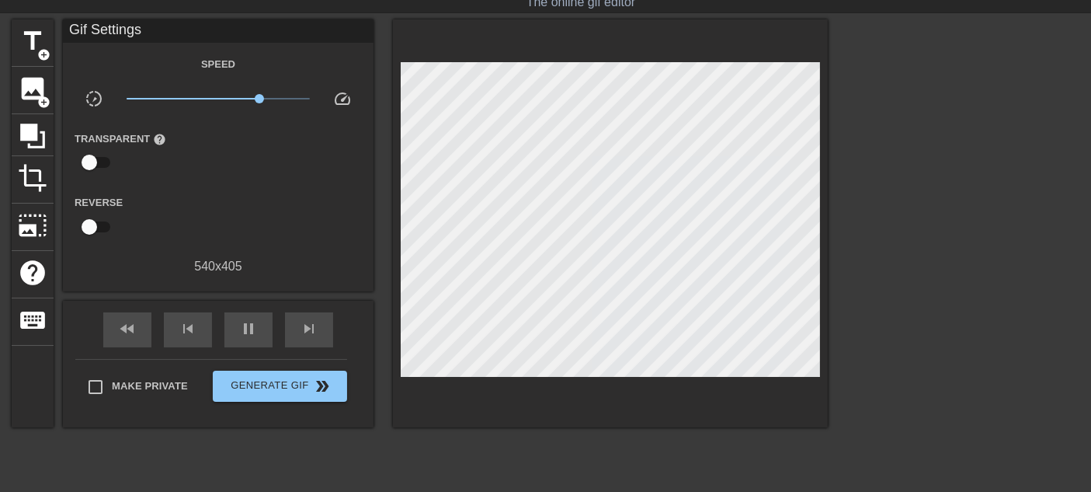
click at [865, 332] on div at bounding box center [962, 252] width 233 height 466
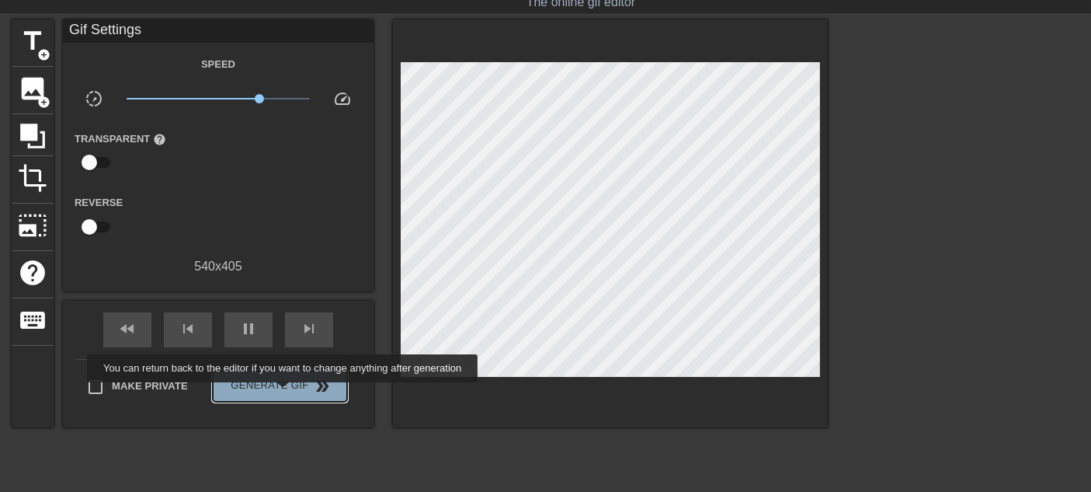
type input "30"
click at [284, 393] on button "Generate Gif double_arrow" at bounding box center [280, 385] width 134 height 31
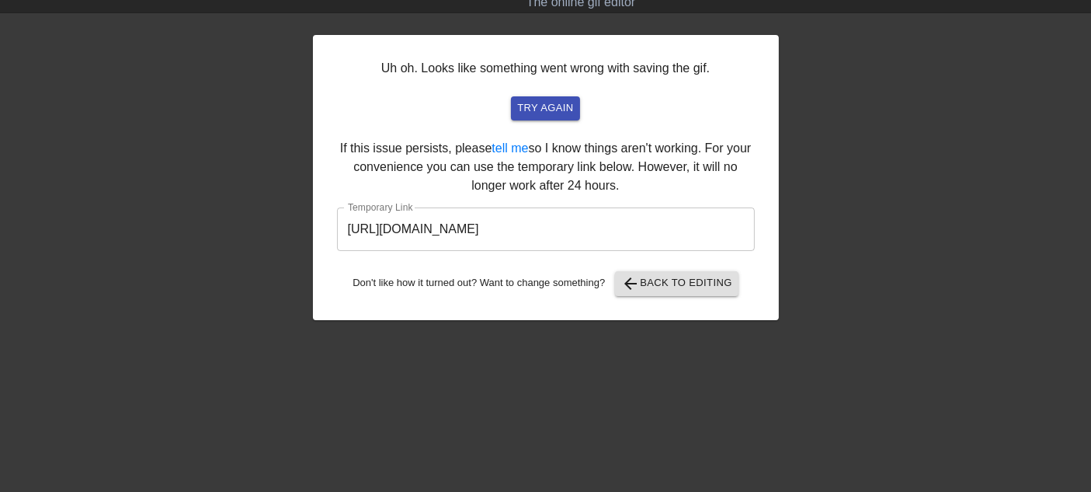
click at [501, 231] on input "https://www.gifntext.com/temp_generations/lASRVJvb.gif" at bounding box center [546, 228] width 418 height 43
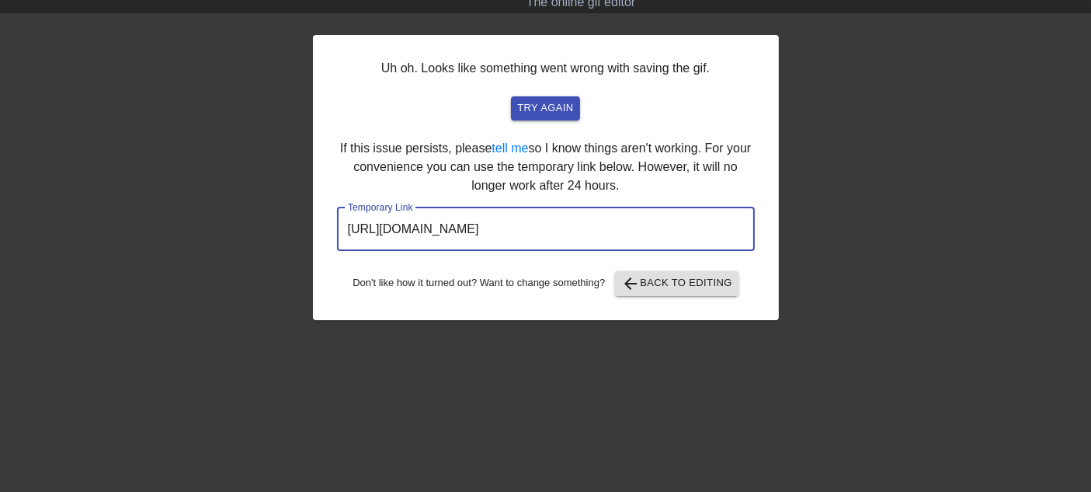
click at [501, 231] on input "https://www.gifntext.com/temp_generations/lASRVJvb.gif" at bounding box center [546, 228] width 418 height 43
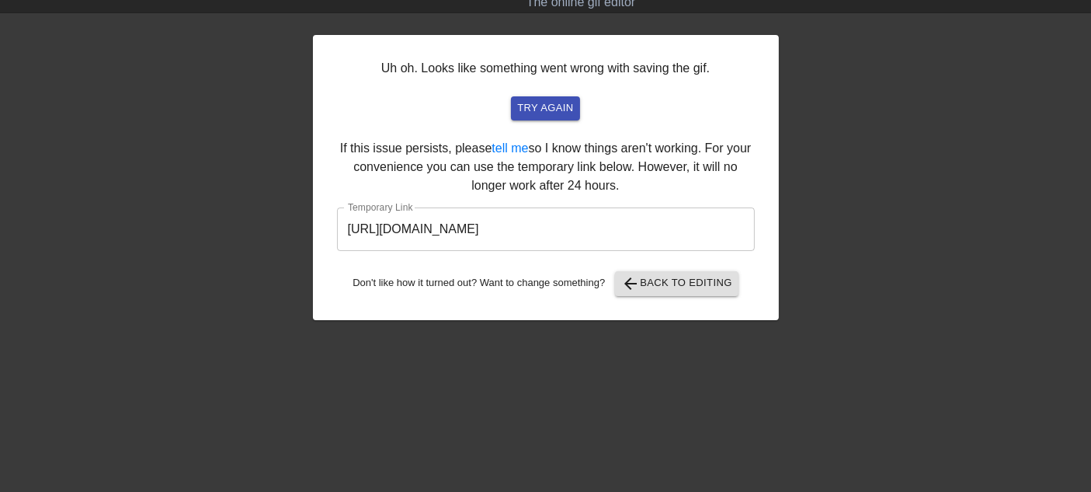
drag, startPoint x: 482, startPoint y: 229, endPoint x: 57, endPoint y: 269, distance: 426.7
click at [57, 269] on div "Uh oh. Looks like something went wrong with saving the gif. try again If this i…" at bounding box center [545, 252] width 1091 height 466
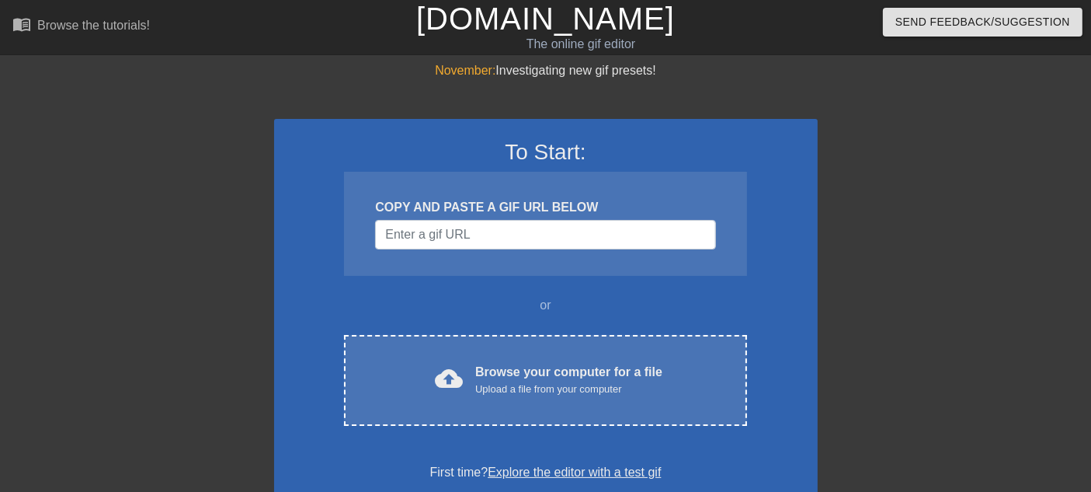
scroll to position [335, 0]
